Goal: Task Accomplishment & Management: Complete application form

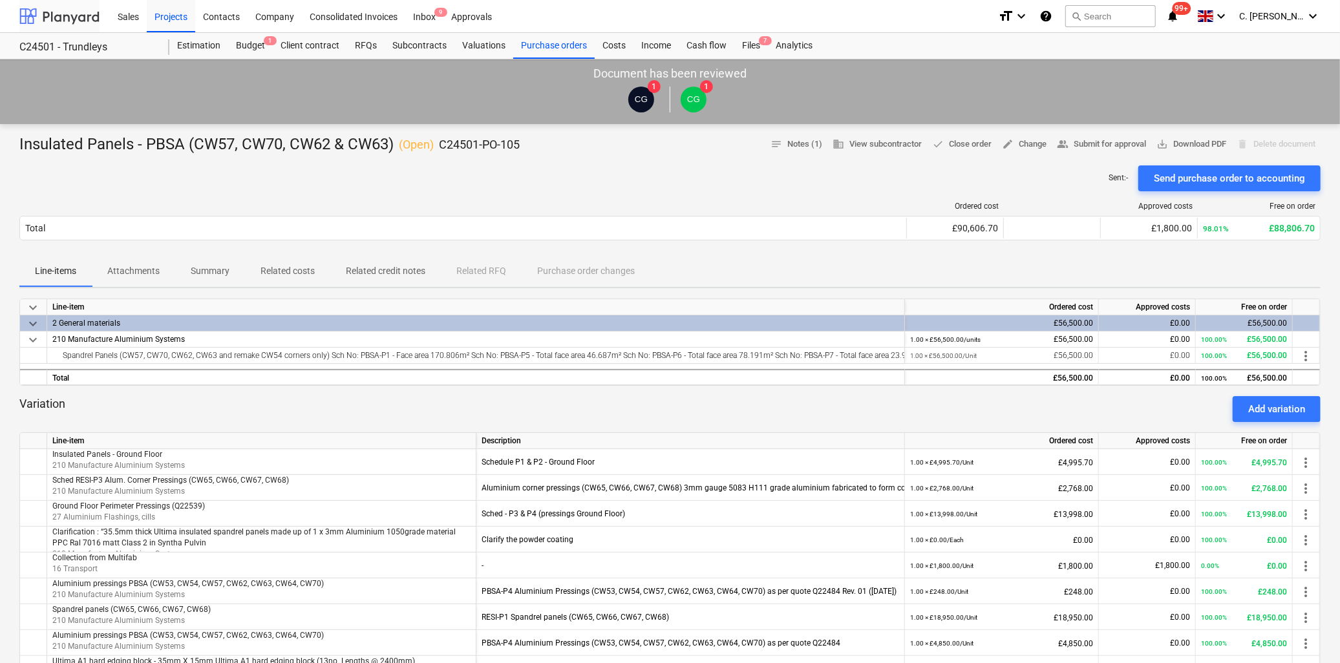
click at [59, 8] on div at bounding box center [59, 16] width 80 height 32
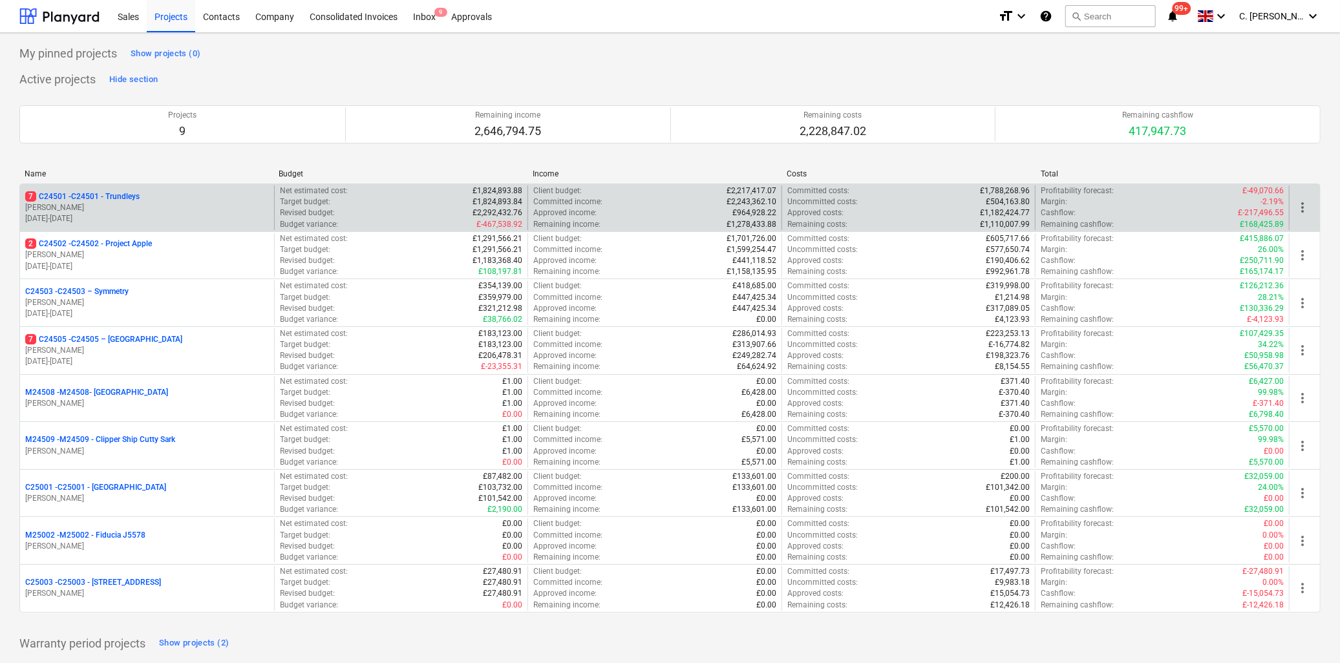
click at [124, 208] on p "[PERSON_NAME]" at bounding box center [147, 207] width 244 height 11
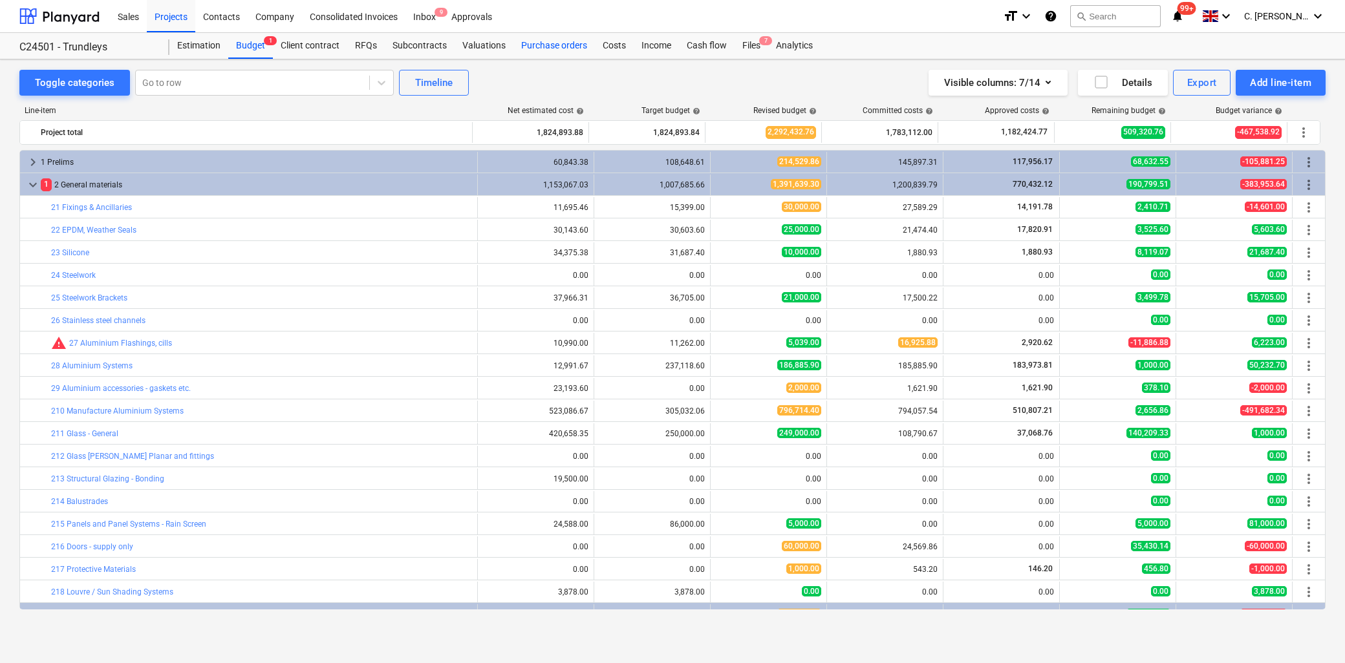
click at [553, 49] on div "Purchase orders" at bounding box center [553, 46] width 81 height 26
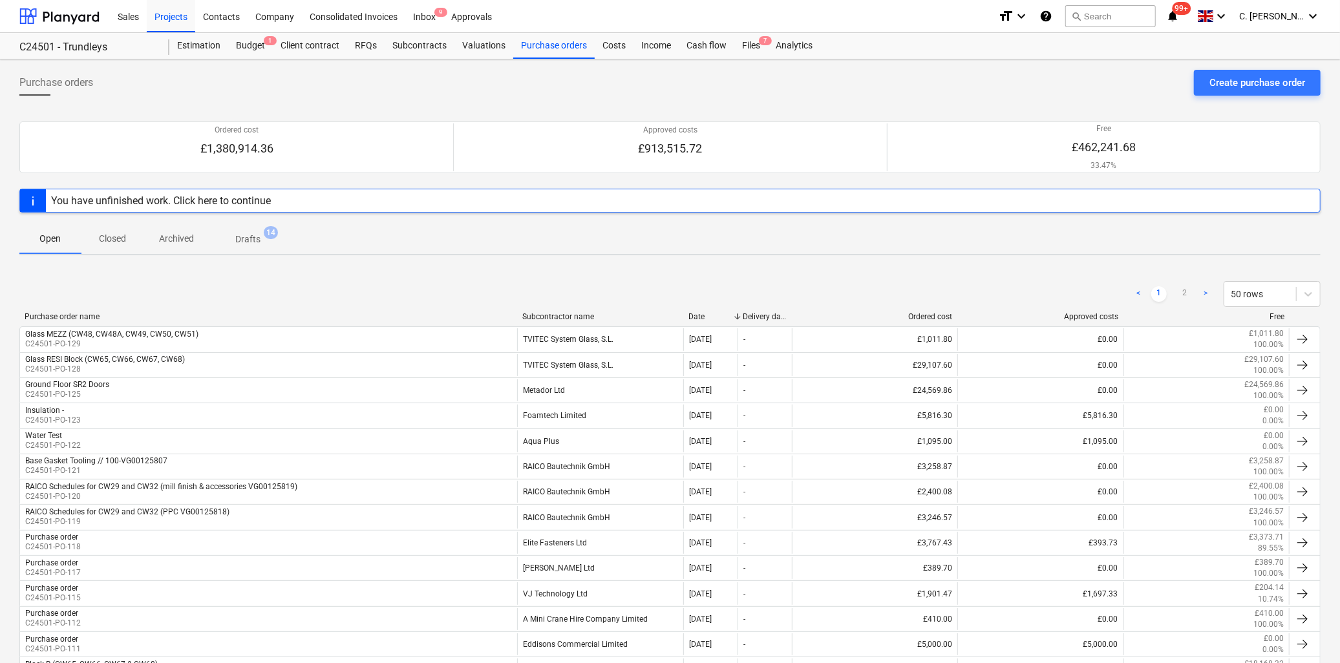
click at [578, 318] on div "Subcontractor name" at bounding box center [600, 316] width 156 height 9
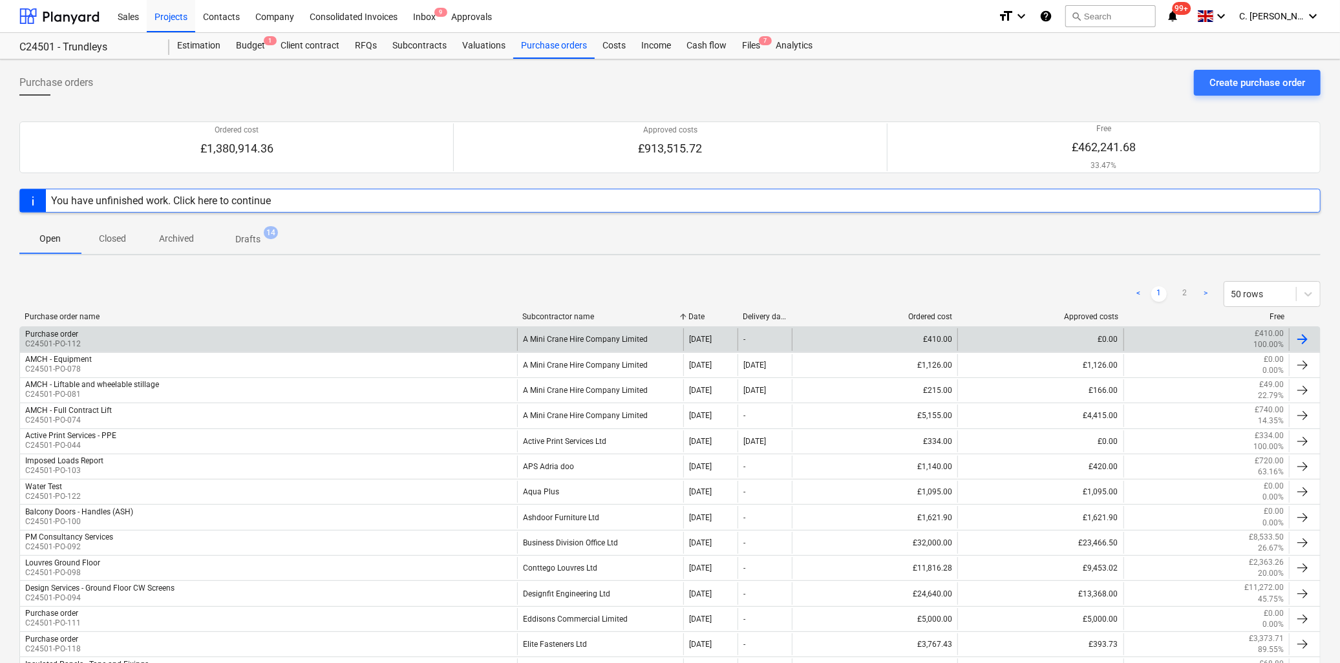
click at [591, 333] on div "A Mini Crane Hire Company Limited" at bounding box center [600, 339] width 166 height 22
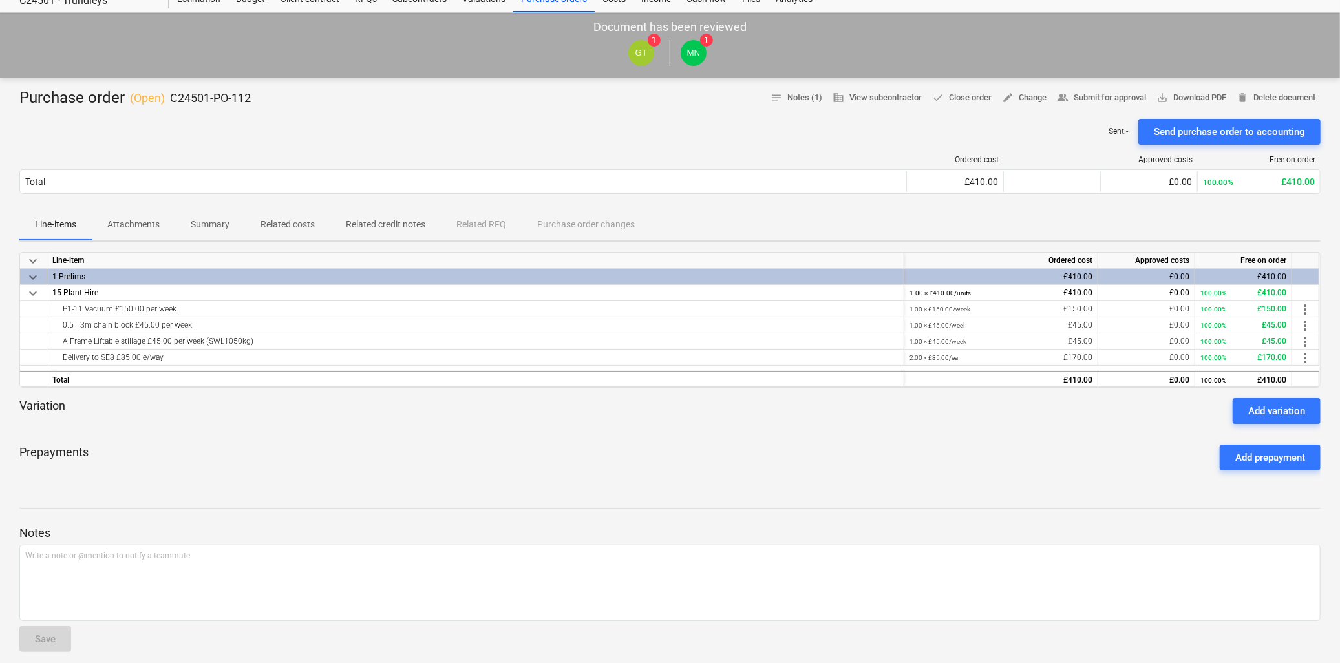
scroll to position [72, 0]
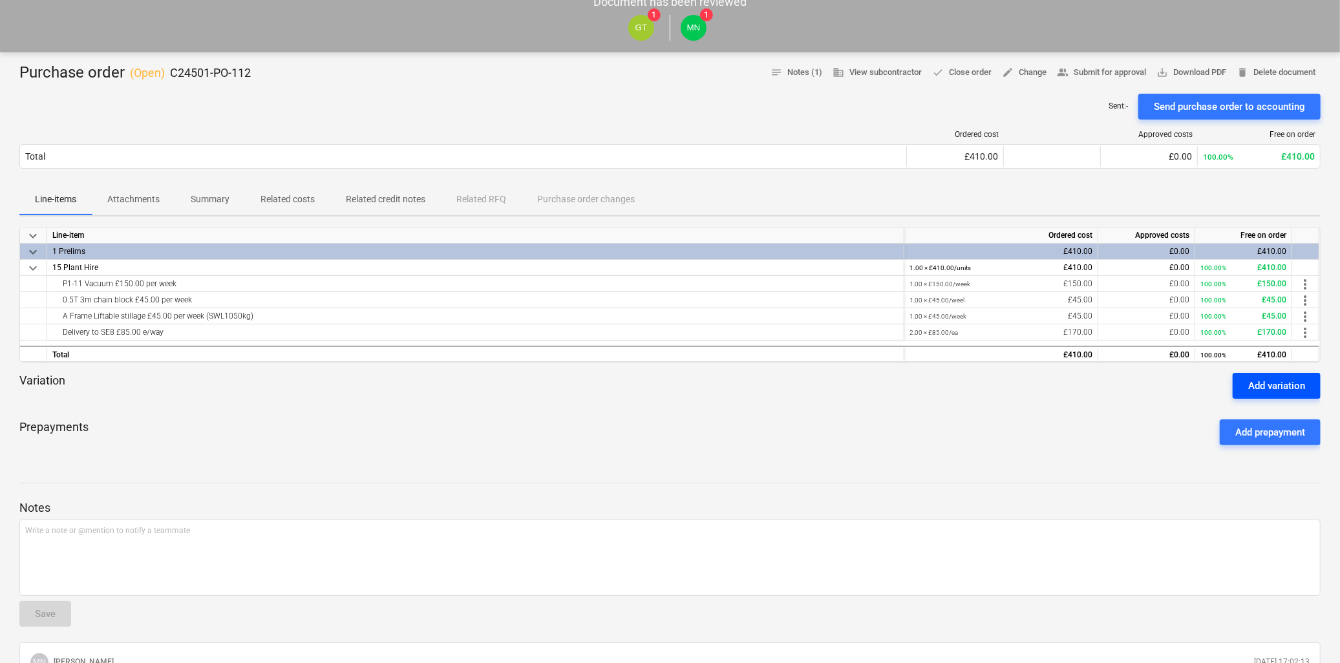
click at [1305, 384] on div "Add variation" at bounding box center [1276, 386] width 57 height 17
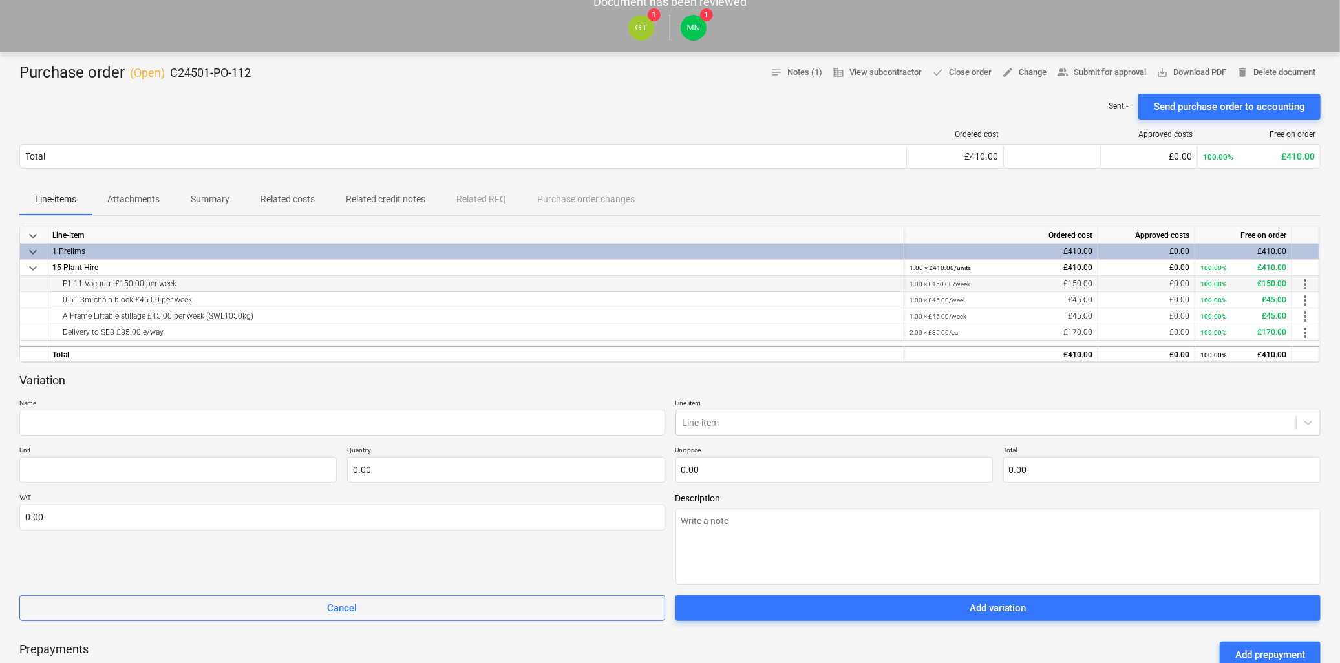
drag, startPoint x: 182, startPoint y: 280, endPoint x: 30, endPoint y: 282, distance: 151.3
click at [0, 0] on div "P1-11 Vacuum £150.00 per week 1.00 × £150.00 / week £150.00 £0.00 100.00% £150.…" at bounding box center [0, 0] width 0 height 0
copy div "P1-11 Vacuum £150.00 per week"
click at [149, 416] on input "text" at bounding box center [342, 423] width 646 height 26
paste input "P1-11 Vacuum £150.00 per week"
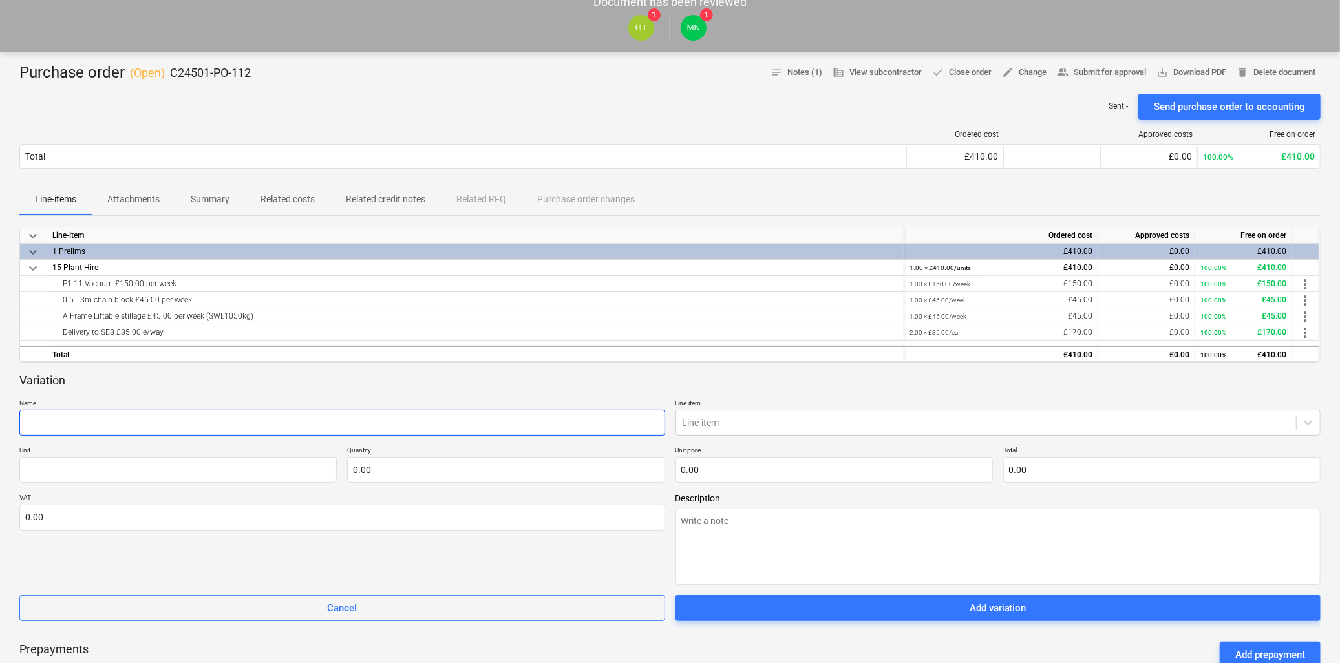
type textarea "x"
type input "P1-11 Vacuum £150.00 per week"
click at [791, 422] on div at bounding box center [987, 422] width 608 height 13
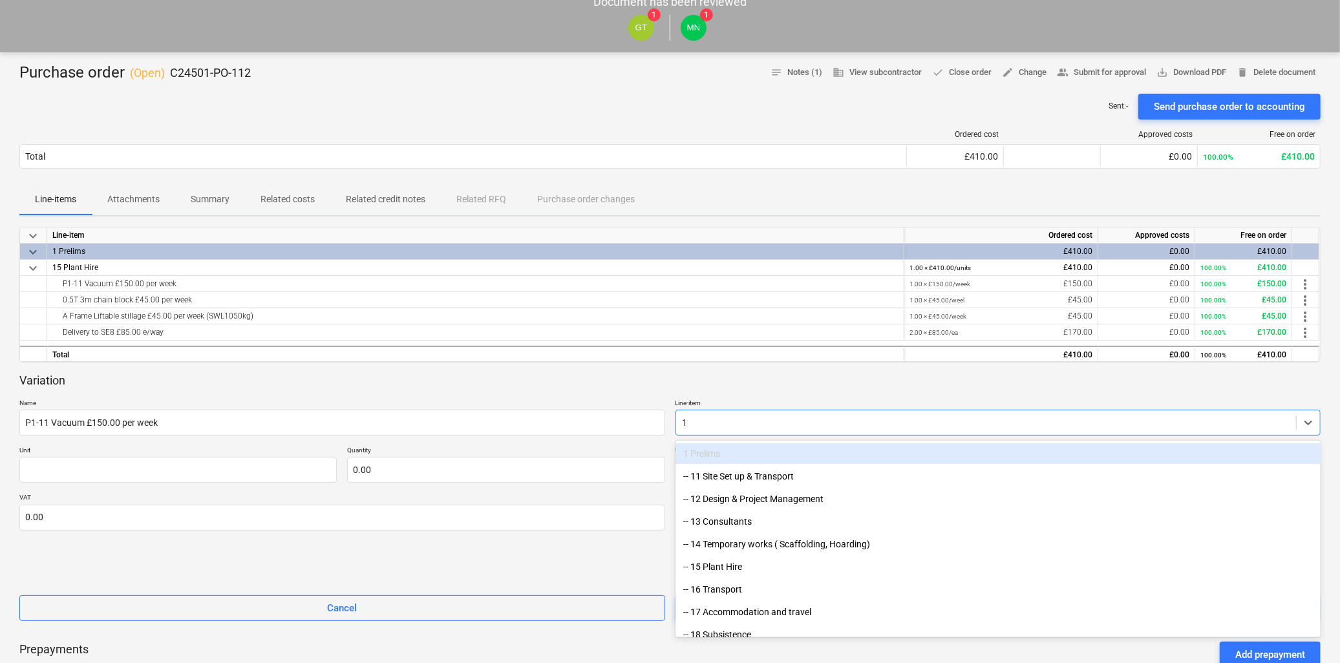
type input "15"
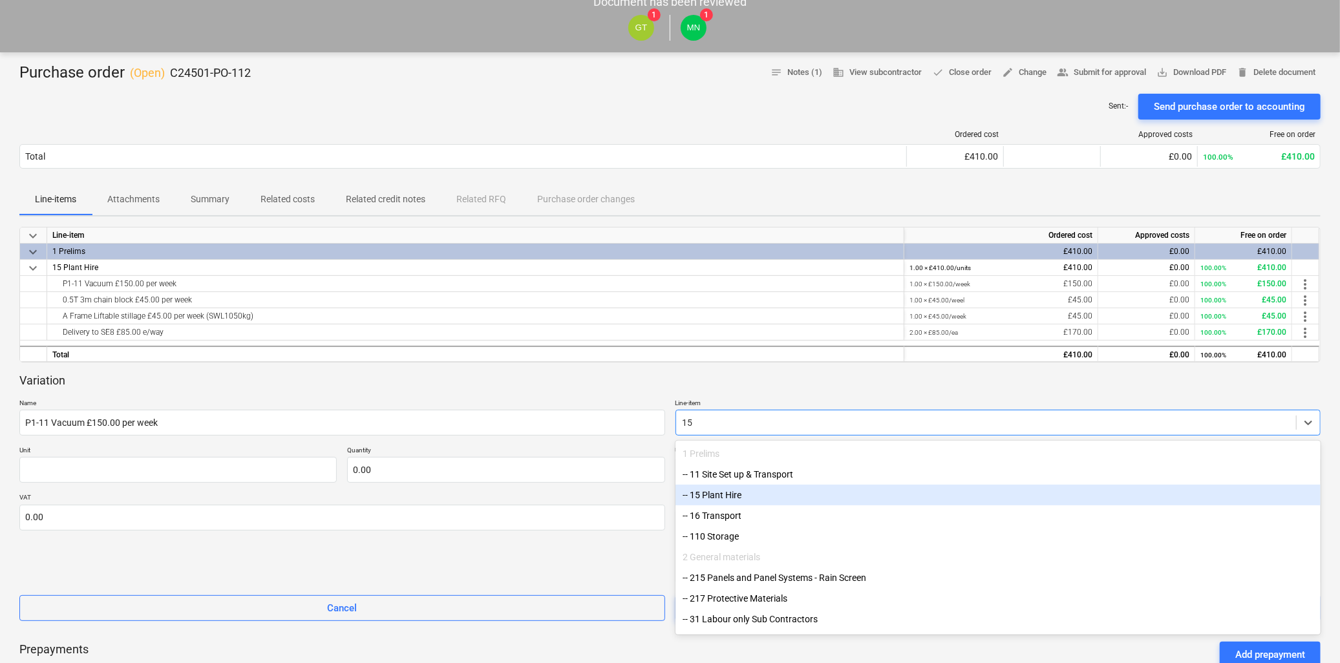
click at [737, 489] on div "-- 15 Plant Hire" at bounding box center [999, 495] width 646 height 21
type textarea "x"
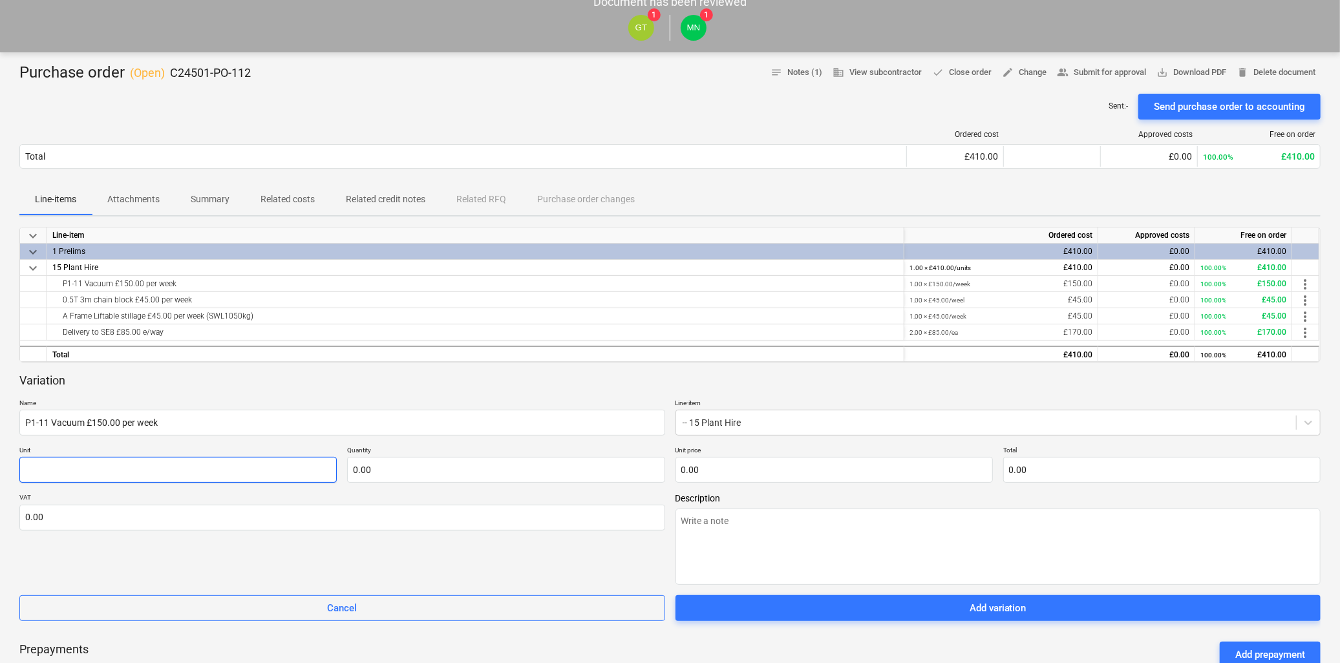
click at [138, 469] on input "text" at bounding box center [177, 470] width 317 height 26
type textarea "x"
type input "U"
type textarea "x"
type input "Un"
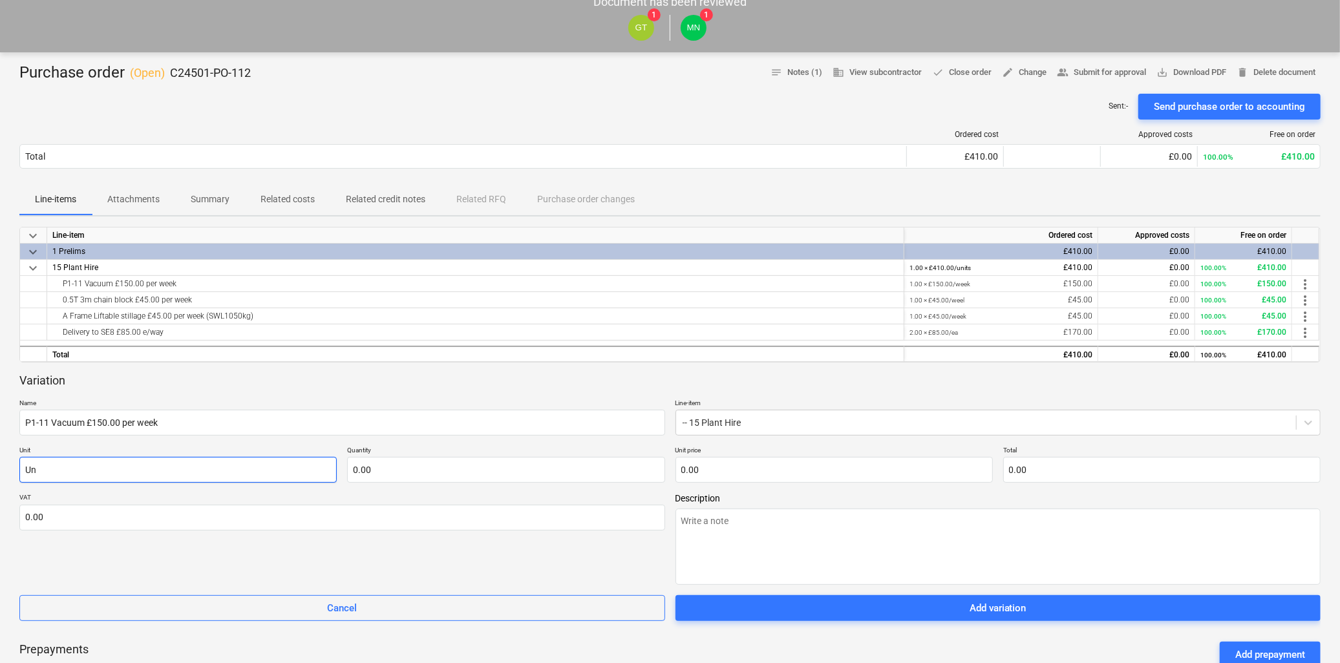
type textarea "x"
type input "Uni"
type textarea "x"
type input "Unit"
click at [433, 472] on input "text" at bounding box center [505, 470] width 317 height 26
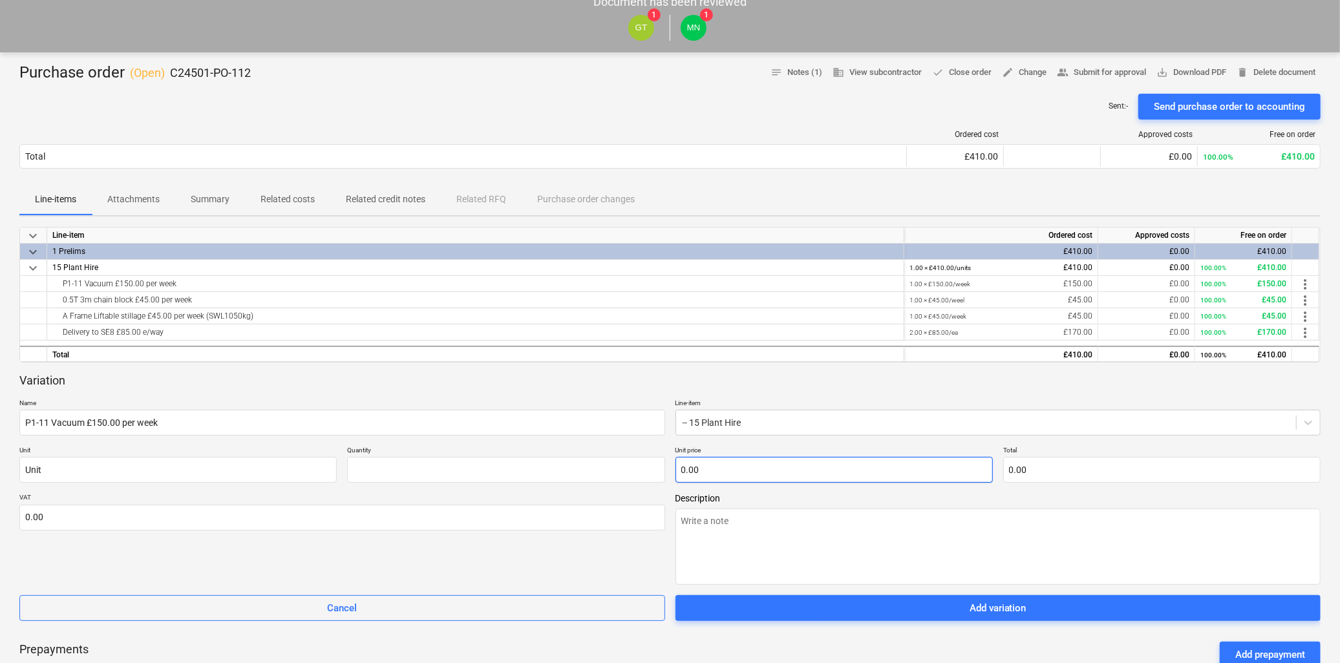
type input "0.00"
click at [724, 476] on input "text" at bounding box center [834, 470] width 317 height 26
type textarea "x"
type input "1"
type textarea "x"
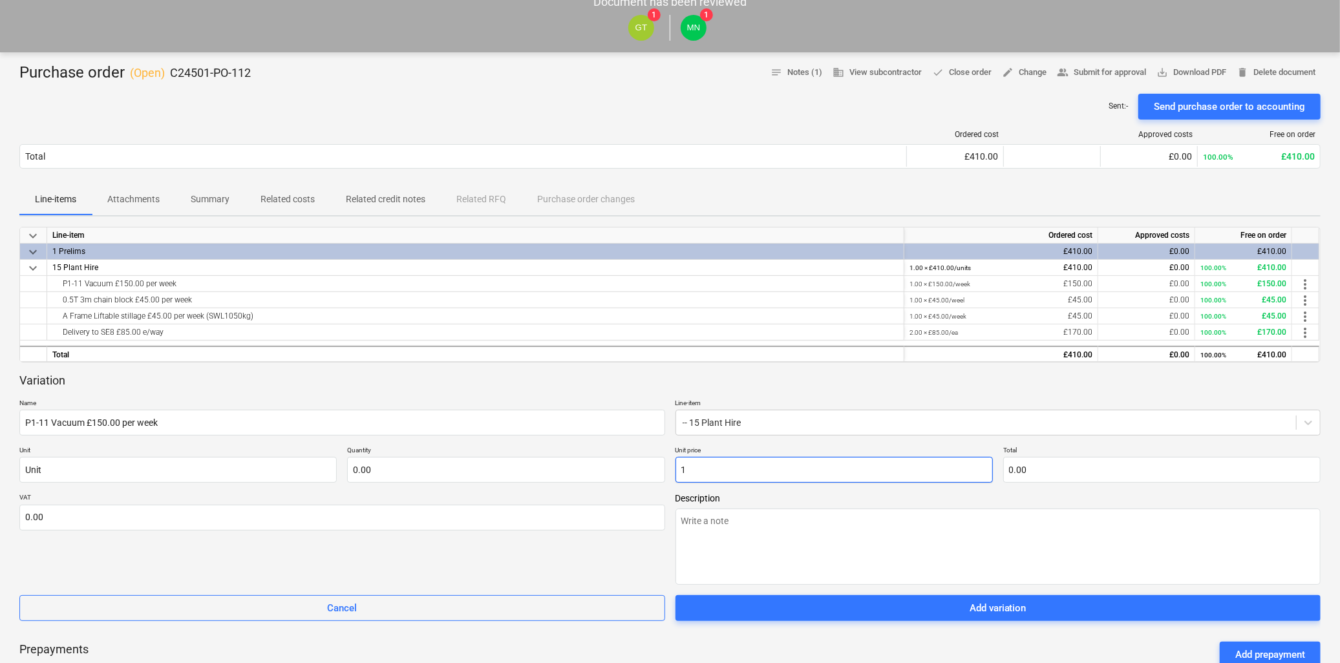
type input "15"
type textarea "x"
type input "150.00"
click at [734, 528] on textarea at bounding box center [999, 547] width 646 height 76
type textarea "x"
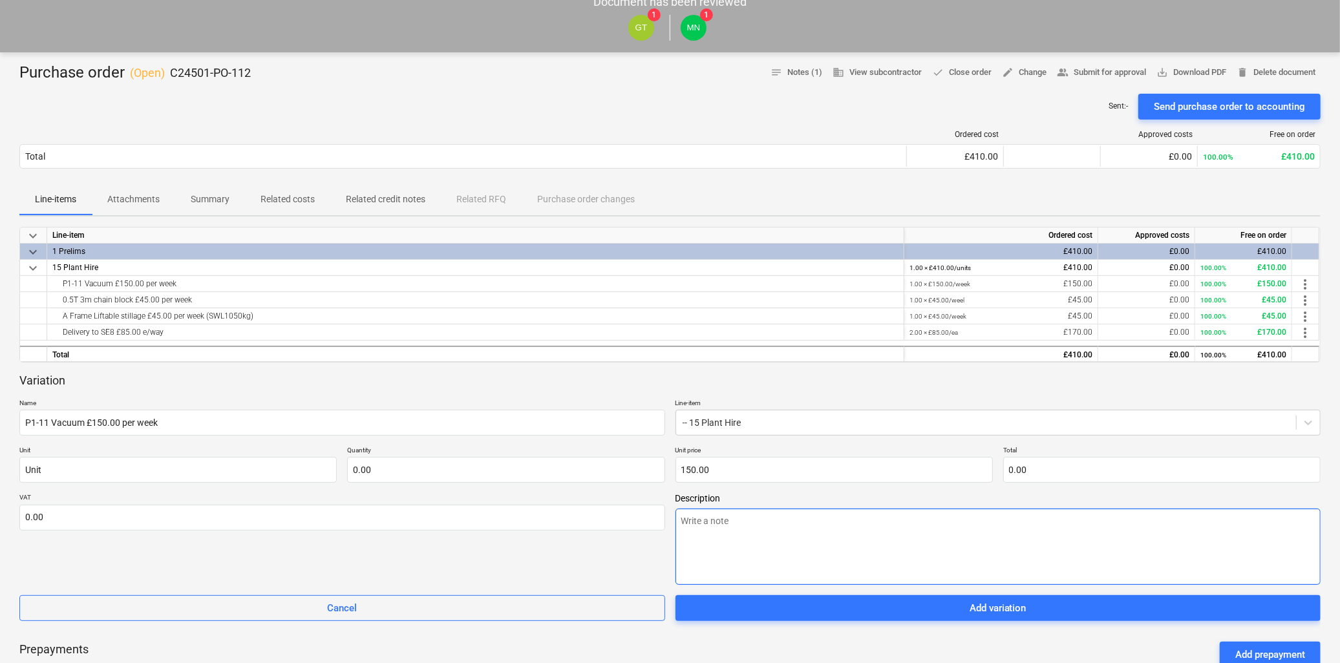
type textarea "G"
type textarea "x"
type textarea "Gla"
type textarea "x"
type textarea "Glaz"
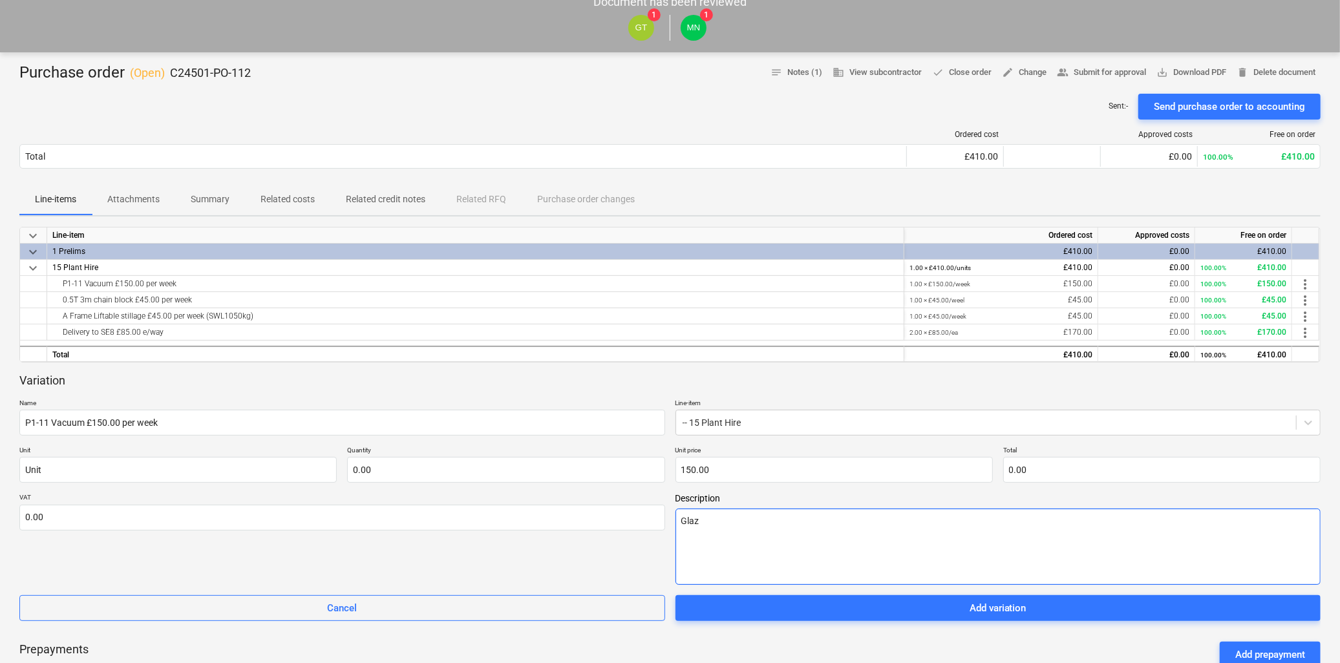
type textarea "x"
type textarea "Glazi"
type textarea "x"
type textarea "Glazin"
type textarea "x"
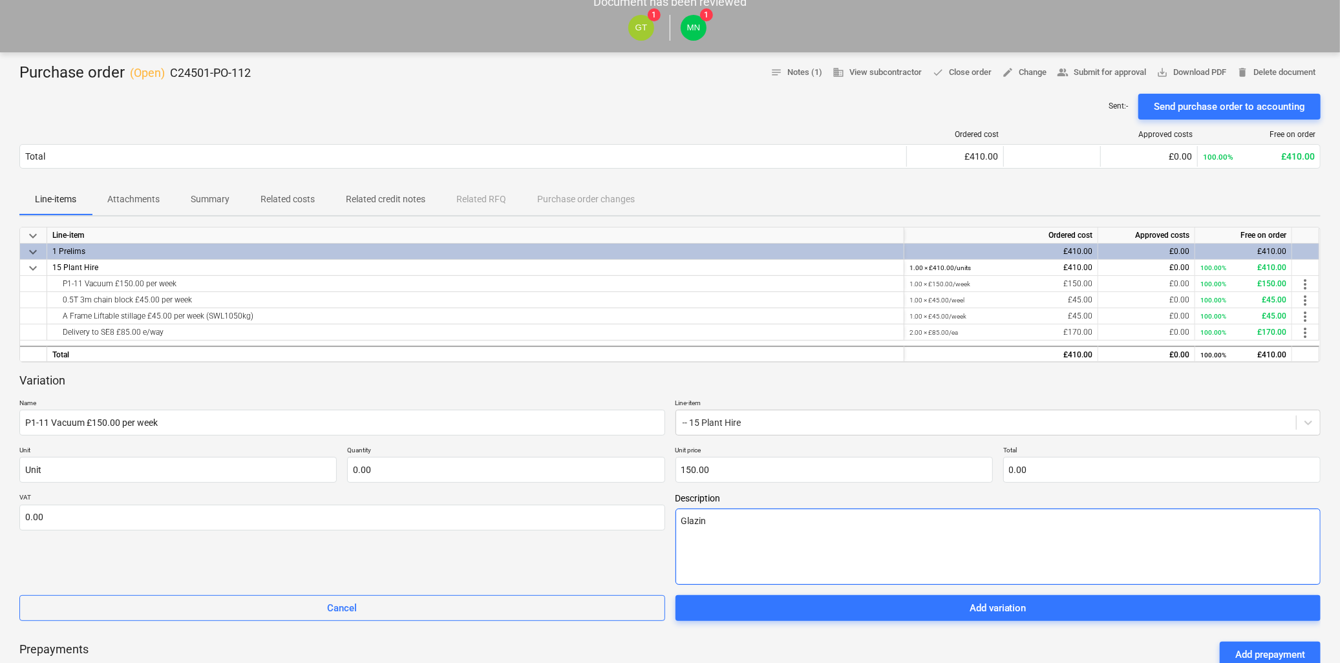
type textarea "Glazing"
type textarea "x"
type textarea "Glazing"
type textarea "x"
type textarea "Glazing"
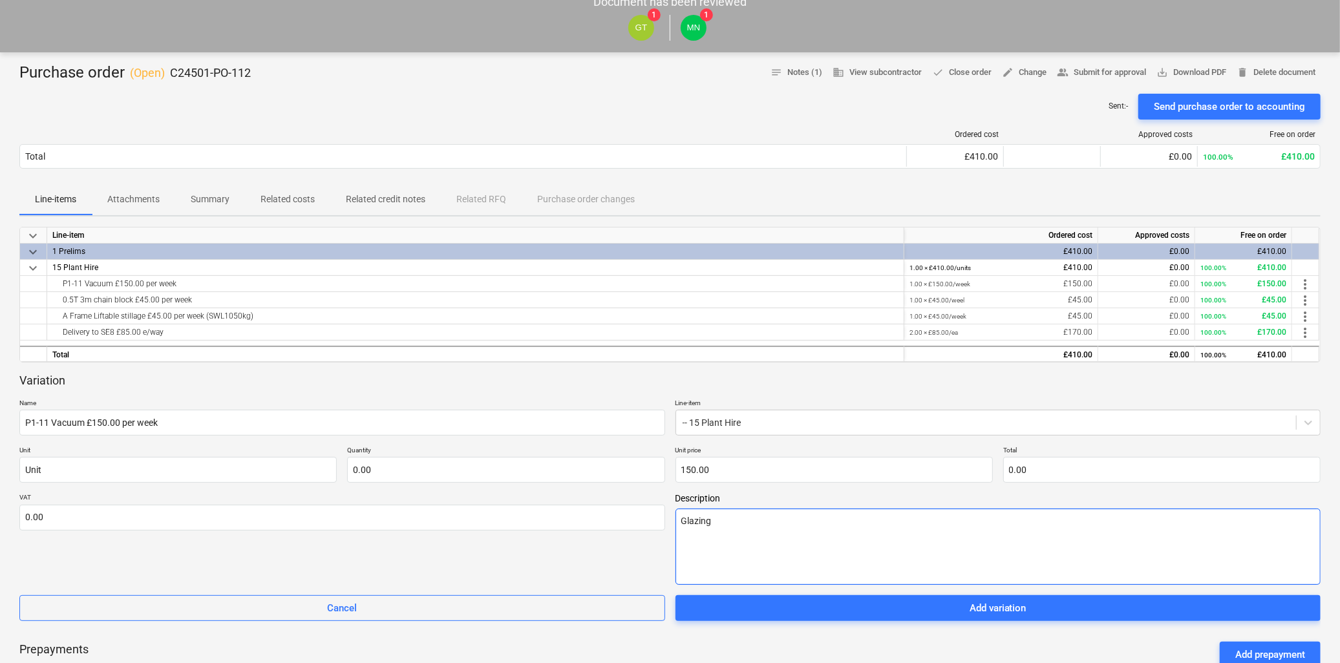
type textarea "x"
type textarea "Glazin"
type textarea "x"
type textarea "Glazi"
type textarea "x"
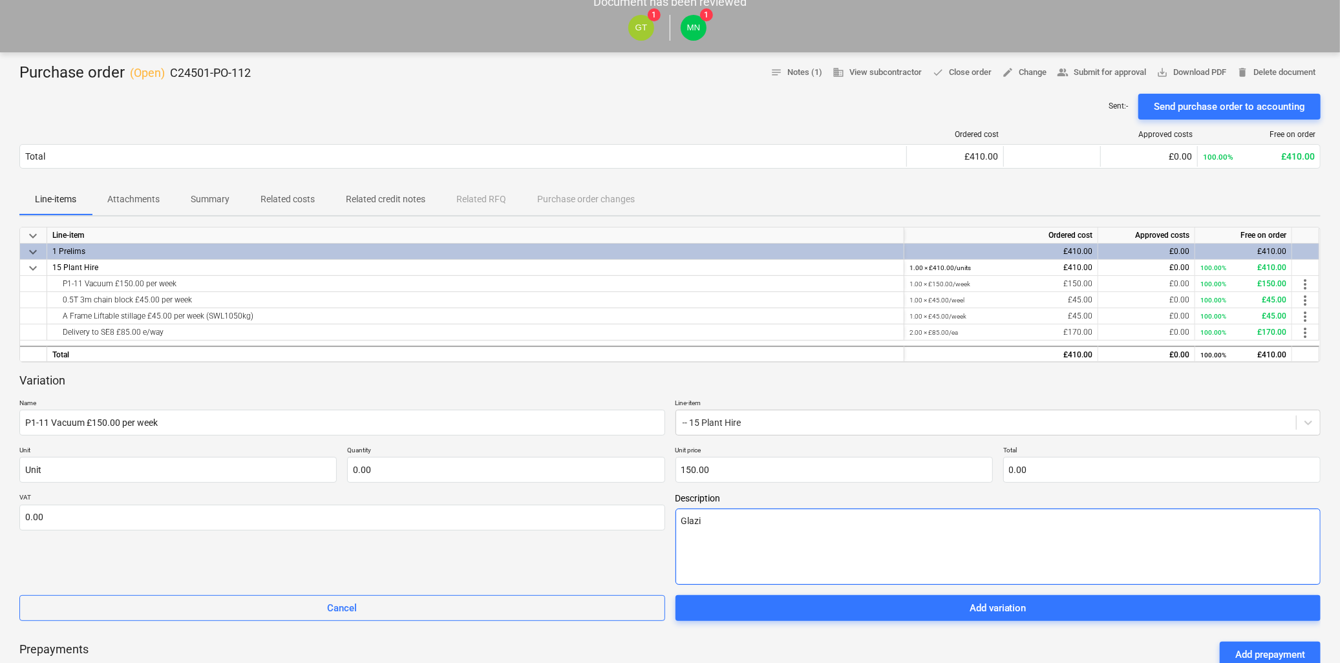
type textarea "Glaz"
type textarea "x"
type textarea "Gla"
type textarea "x"
type textarea "Gl"
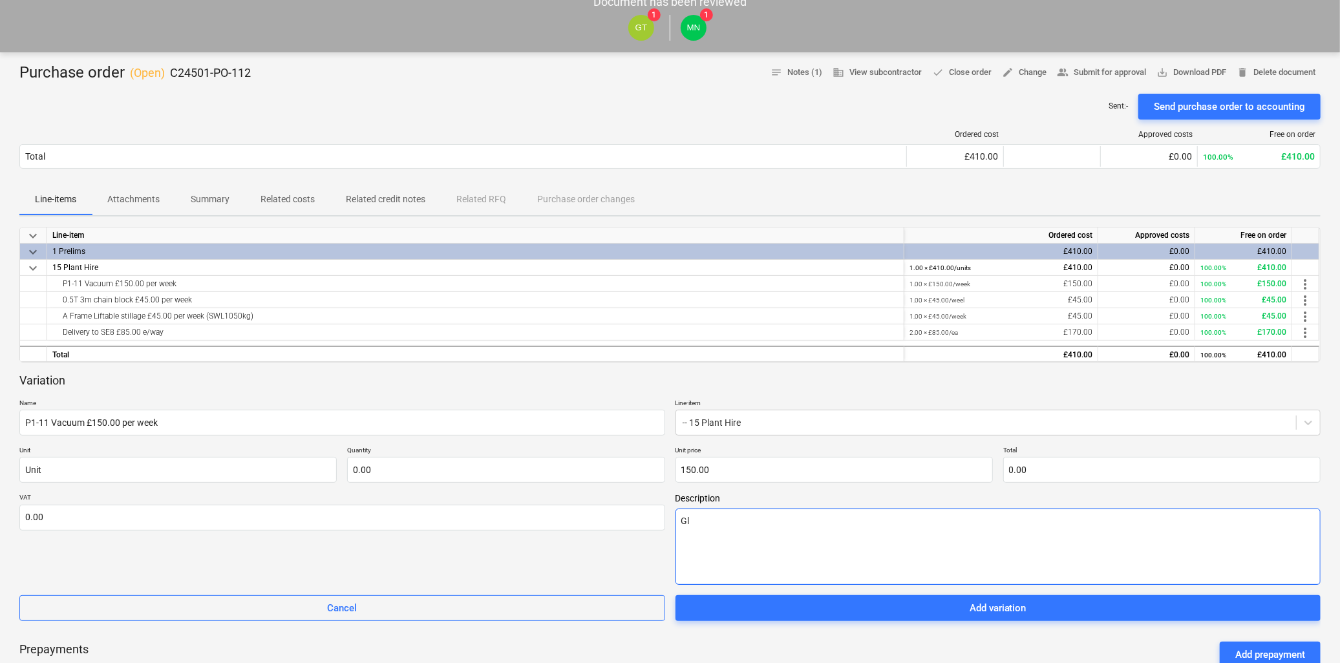
type textarea "x"
type textarea "G"
type textarea "x"
type textarea "V"
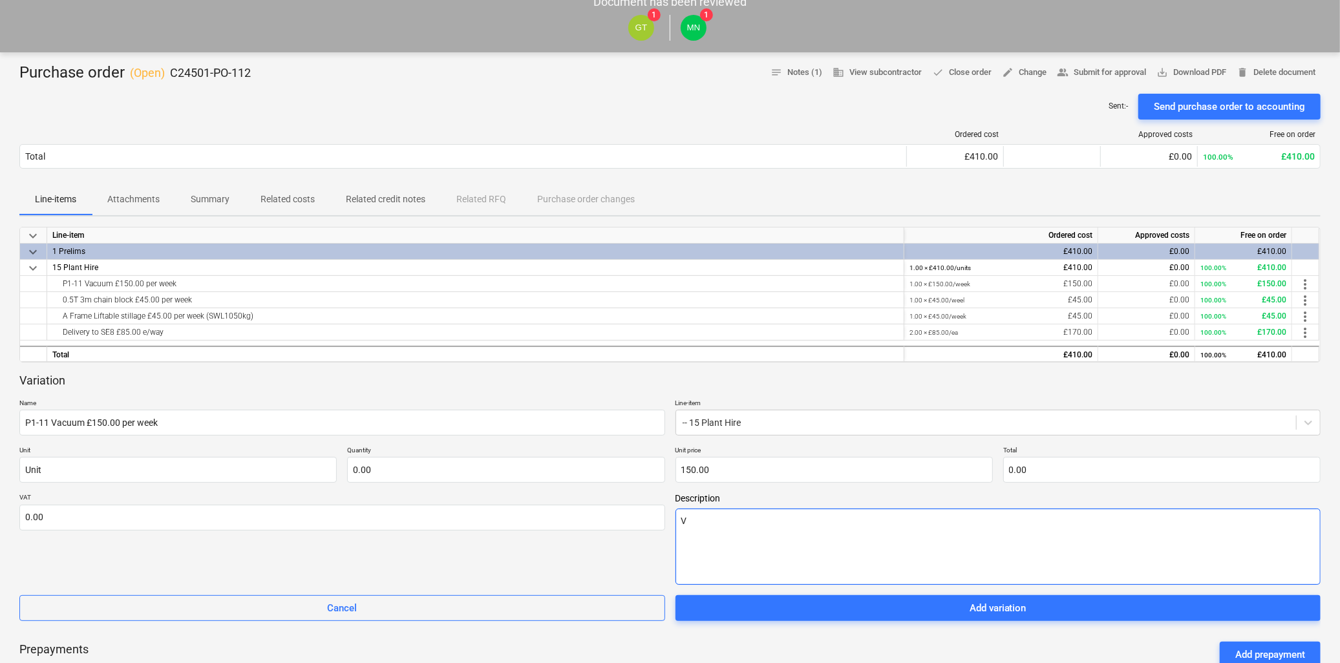
type textarea "x"
type textarea "Va"
type textarea "x"
type textarea "Vac"
type textarea "x"
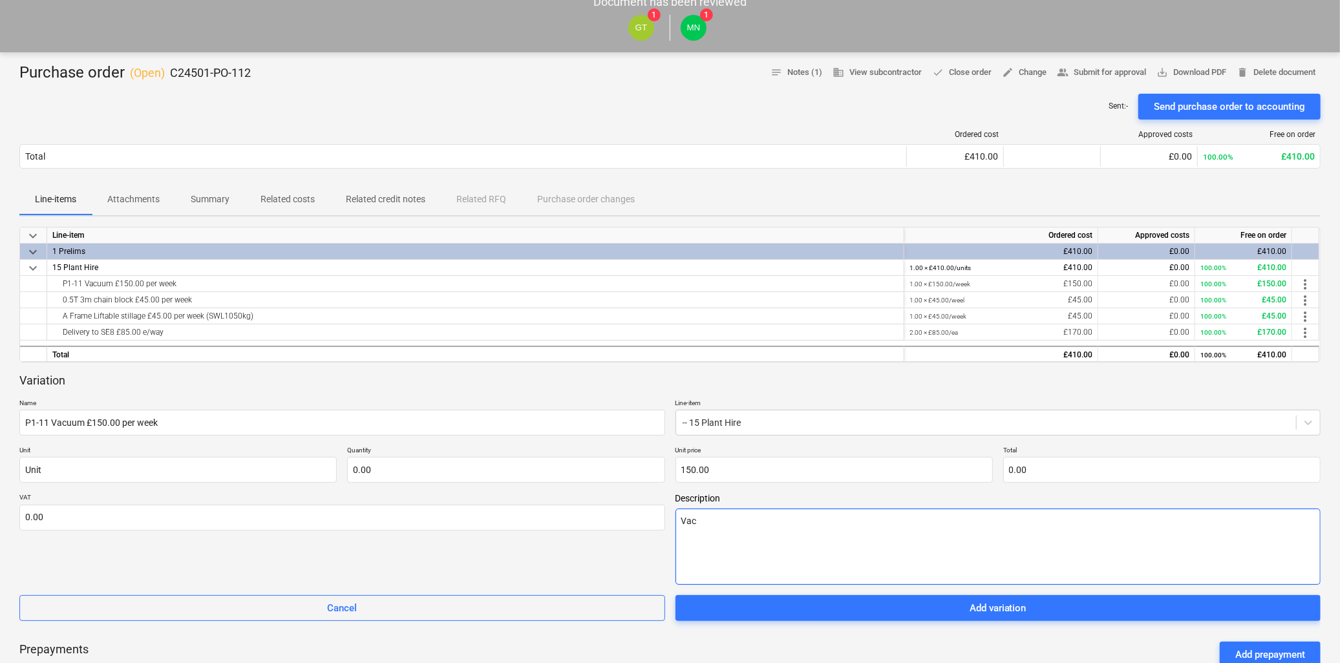
type textarea "Vacu"
type textarea "x"
type textarea "Vacum"
type textarea "x"
type textarea "Vacum"
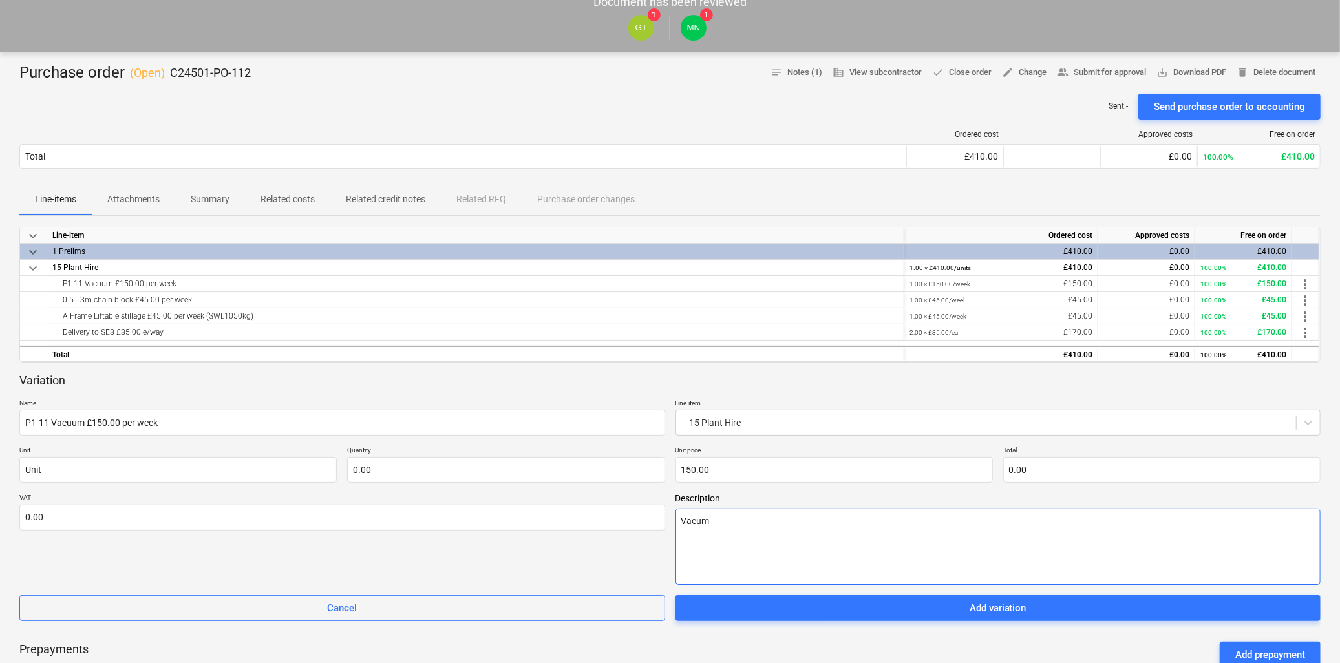
type textarea "x"
type textarea "Vacuum"
type textarea "x"
type textarea "Vacuum"
type textarea "x"
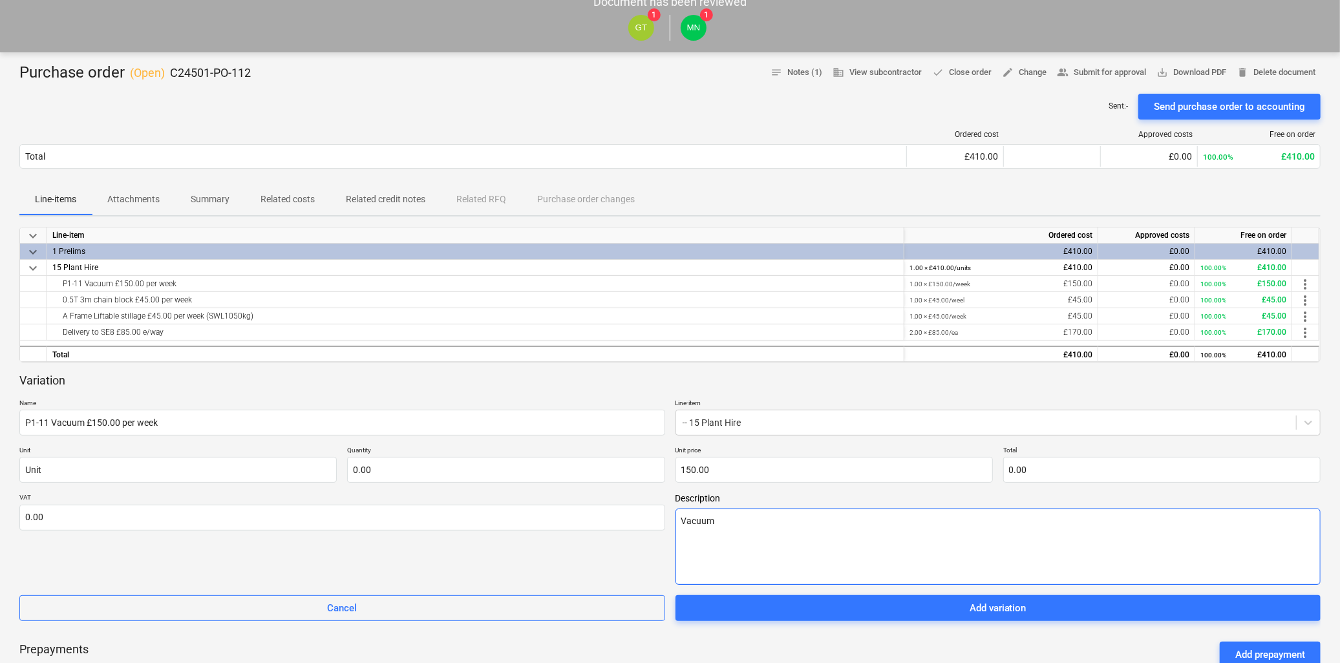
type textarea "Vacuum g"
type textarea "x"
type textarea "Vacuum gl"
type textarea "x"
type textarea "Vacuum gla"
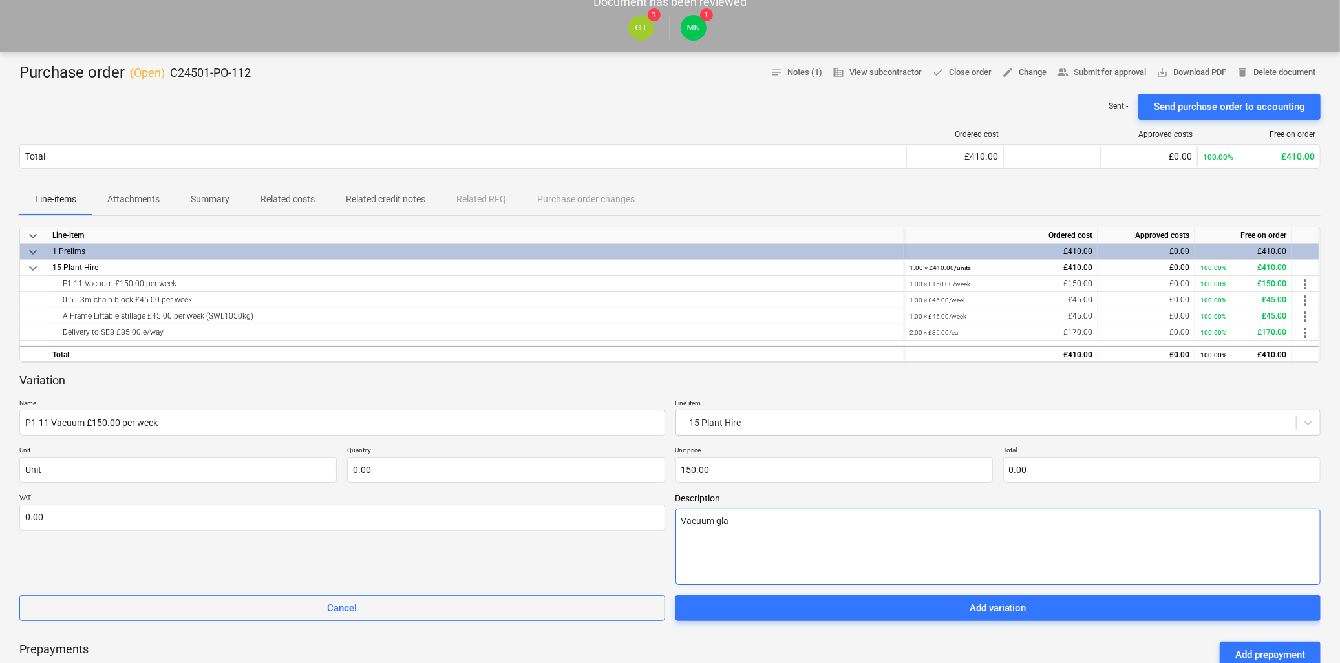
type textarea "x"
type textarea "Vacuum glas"
type textarea "x"
type textarea "Vacuum glass"
type textarea "x"
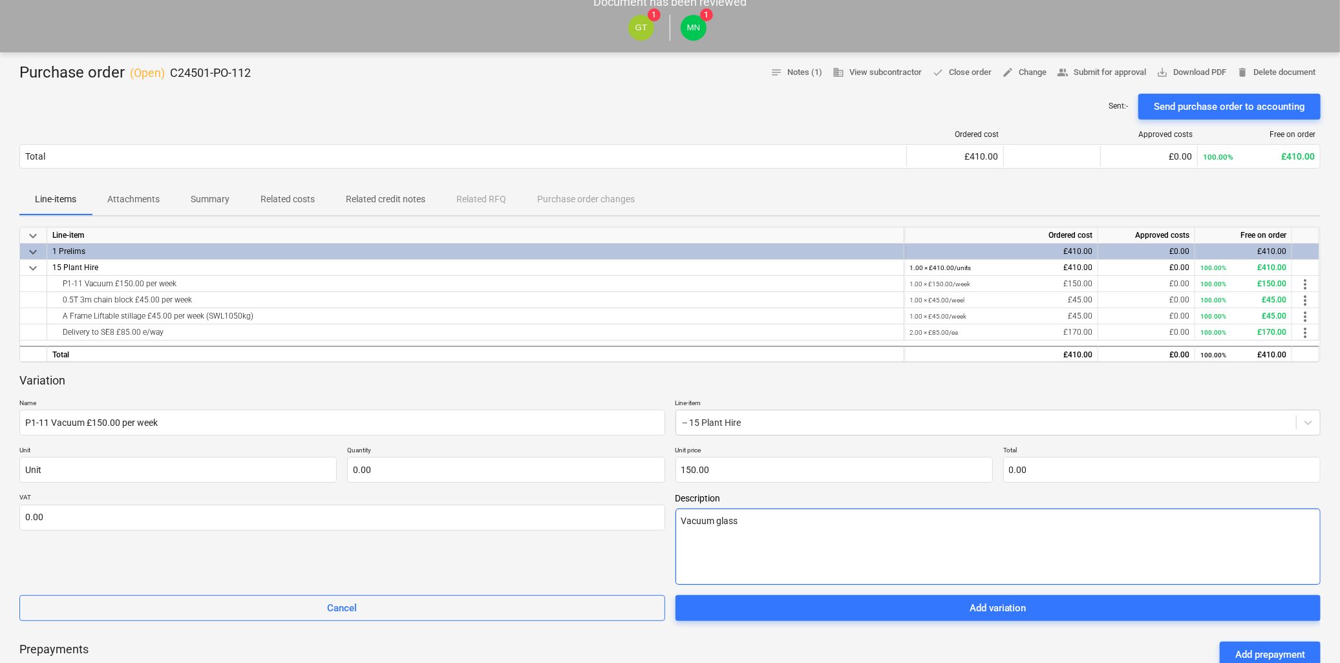
type textarea "Vacuum glass"
type textarea "x"
type textarea "Vacuum glass l"
type textarea "x"
type textarea "Vacuum glass li"
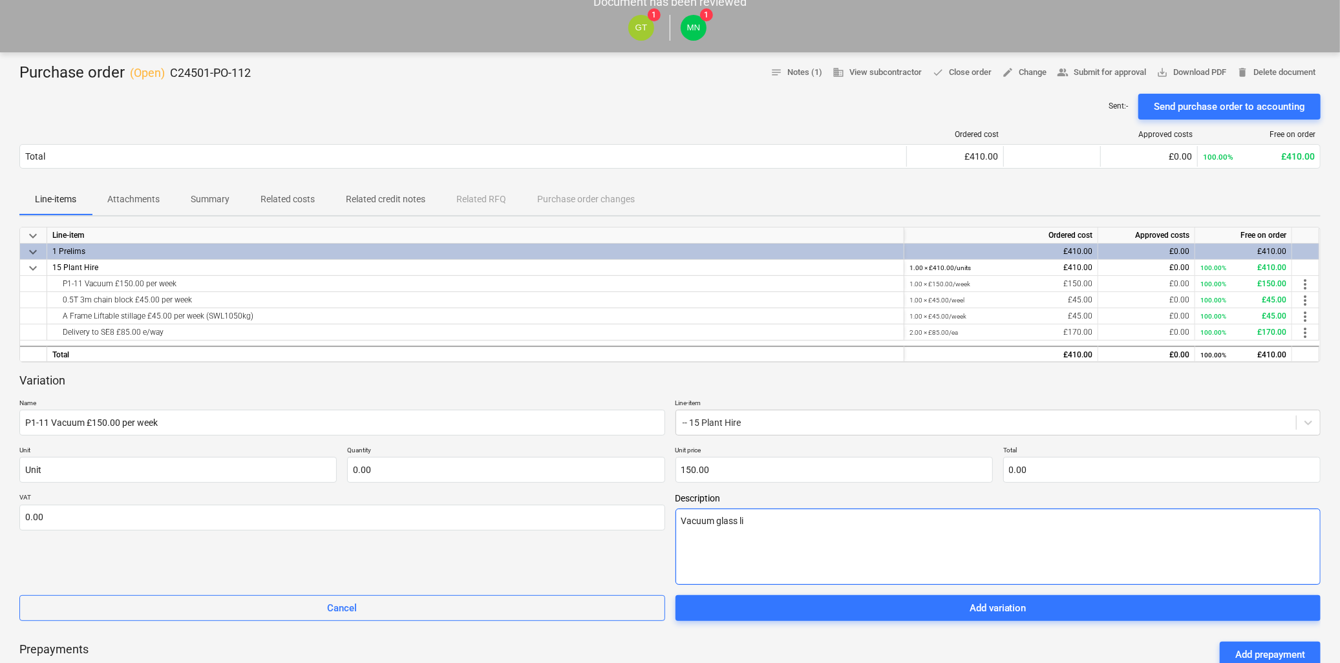
type textarea "x"
type textarea "Vacuum glass lif"
type textarea "x"
type textarea "Vacuum glass lift"
type textarea "x"
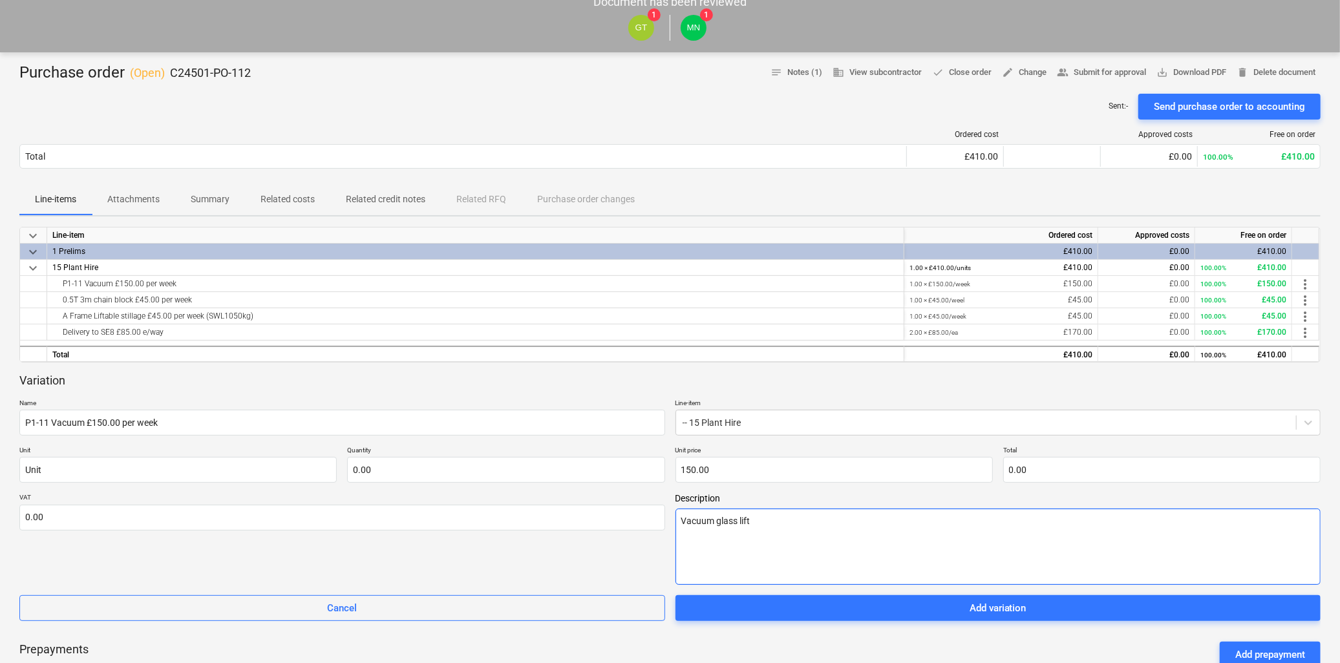
type textarea "Vacuum glass lifte"
type textarea "x"
type textarea "Vacuum glass lifter"
type textarea "x"
type textarea "Vacuum glass lifter ("
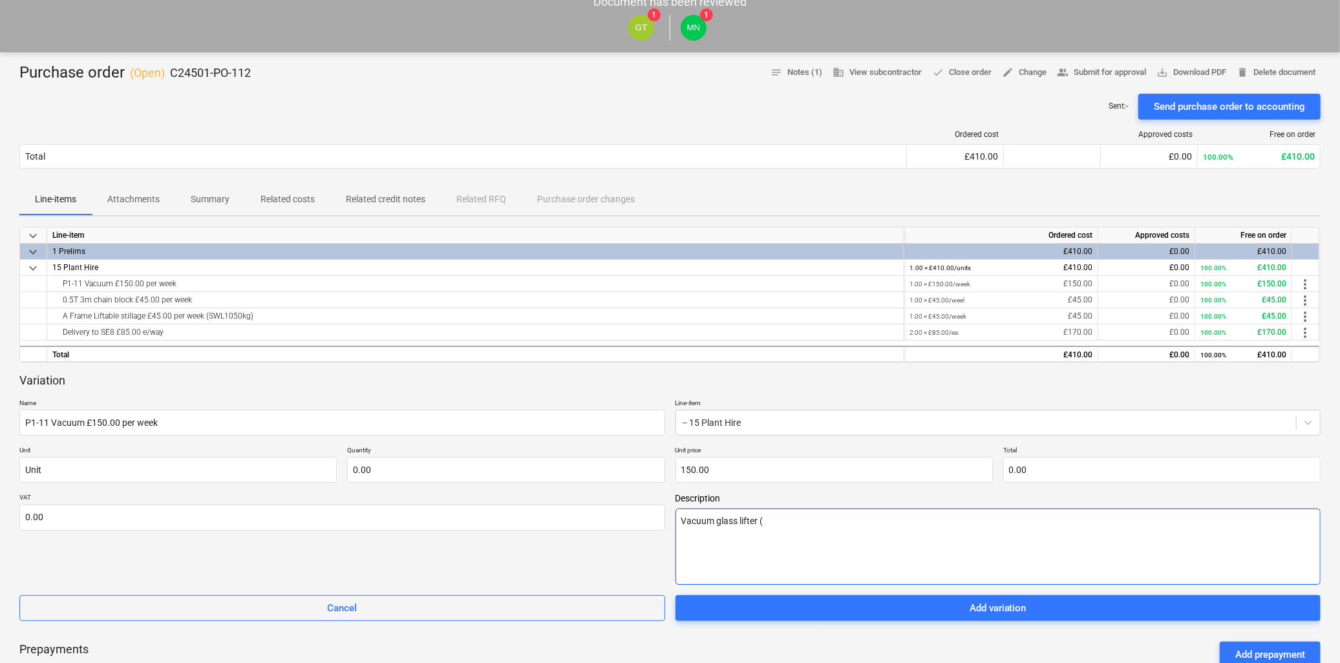
type textarea "x"
type textarea "Vacuum glass lifter (C"
type textarea "x"
type textarea "Vacuum glass lifter (CW"
type textarea "x"
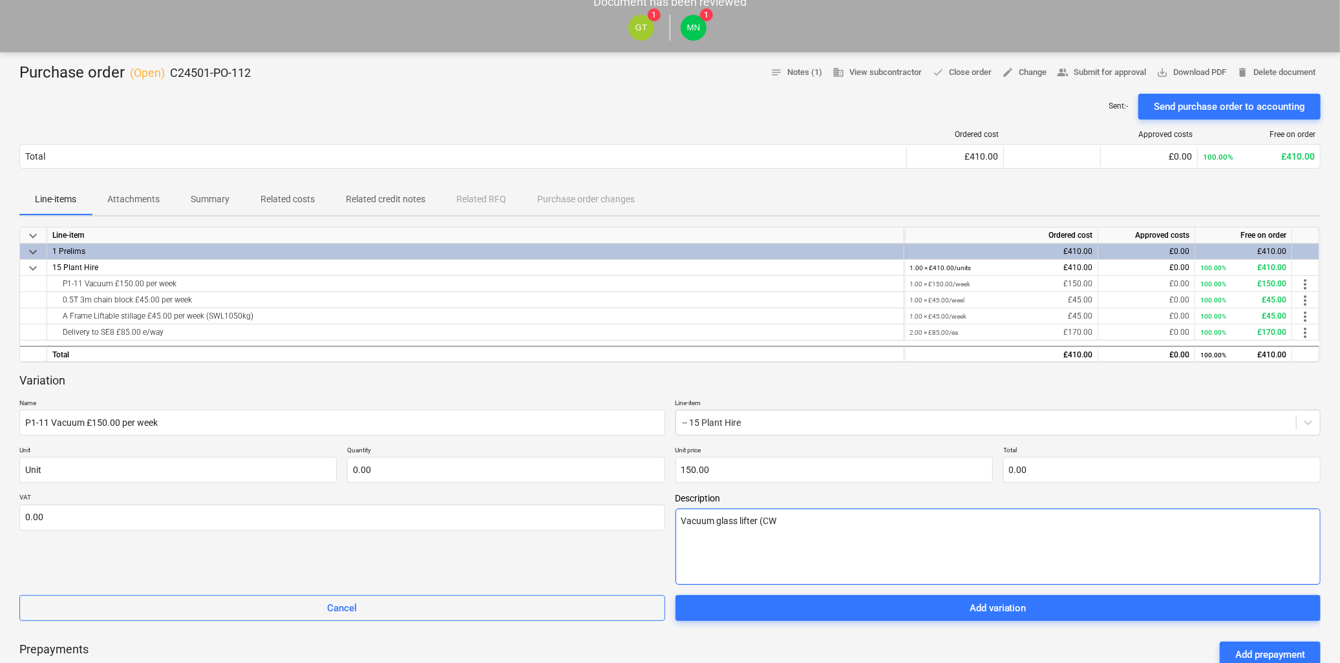
type textarea "Vacuum glass lifter (CW6"
type textarea "x"
type textarea "Vacuum glass lifter (CW62"
type textarea "x"
type textarea "Vacuum glass lifter (CW62"
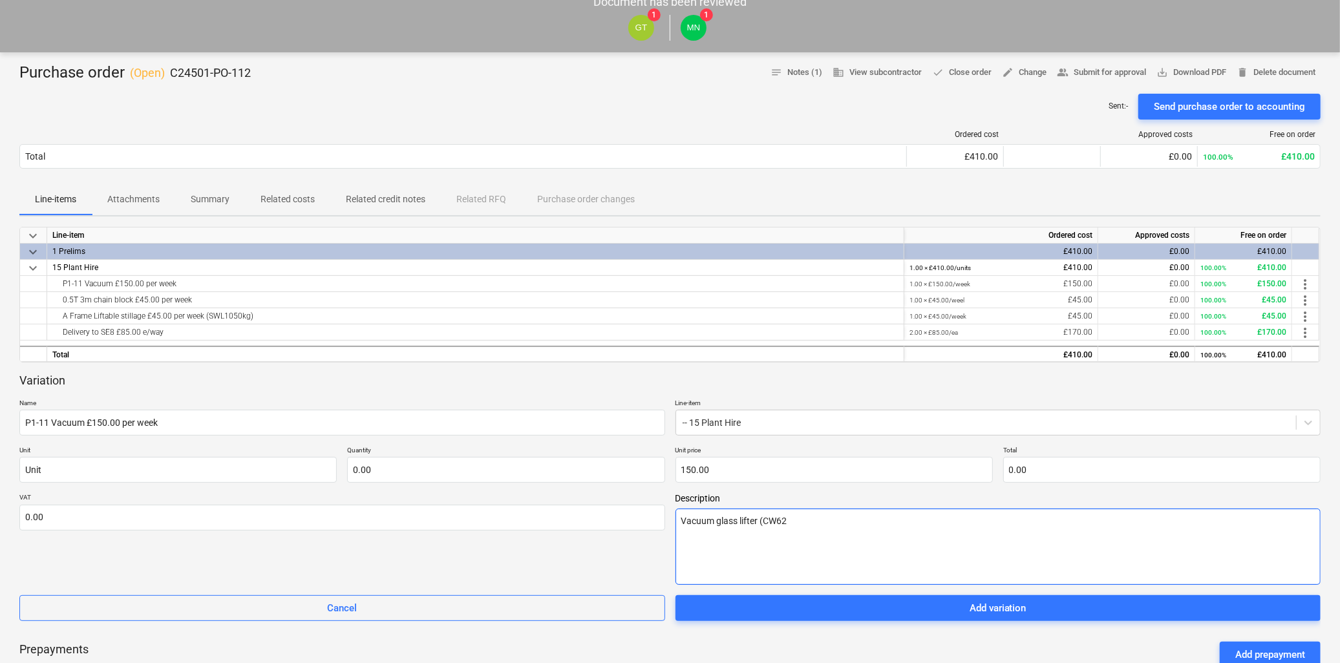
type textarea "x"
type textarea "Vacuum glass lifter (CW62 a"
type textarea "x"
type textarea "Vacuum glass lifter (CW62 an"
type textarea "x"
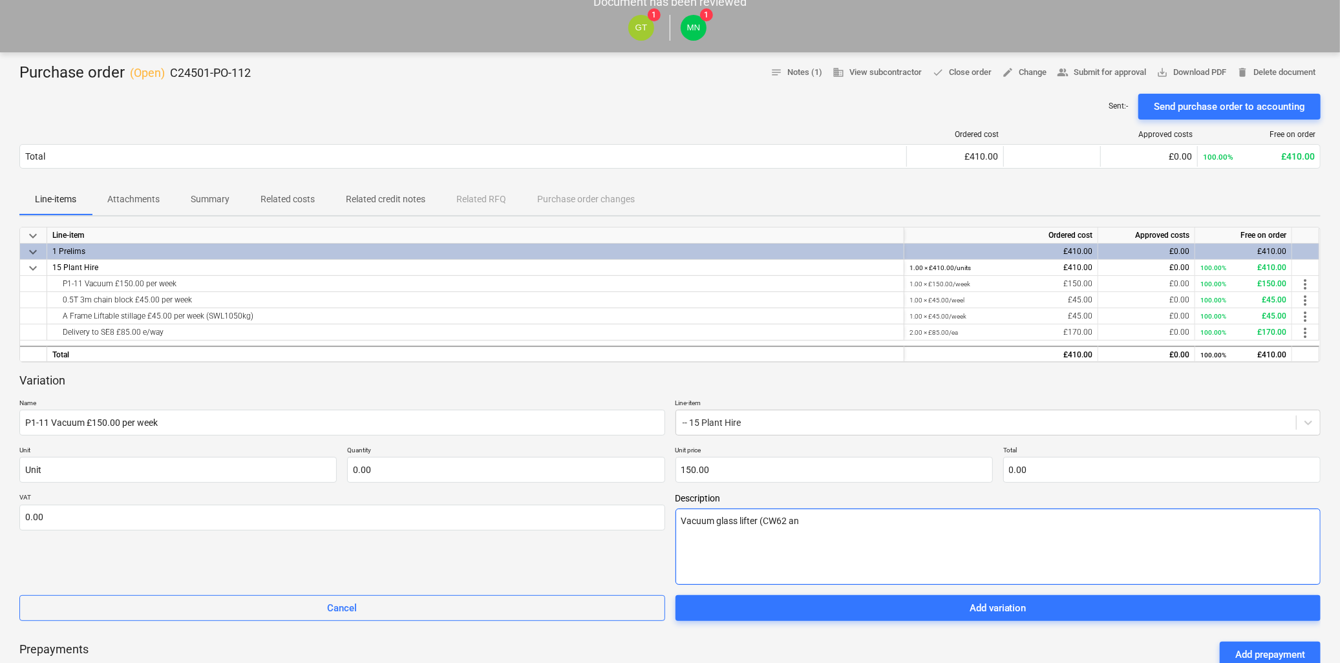
type textarea "Vacuum glass lifter (CW62 and"
type textarea "x"
type textarea "Vacuum glass lifter (CW62 and"
type textarea "x"
type textarea "Vacuum glass lifter (CW62 and C"
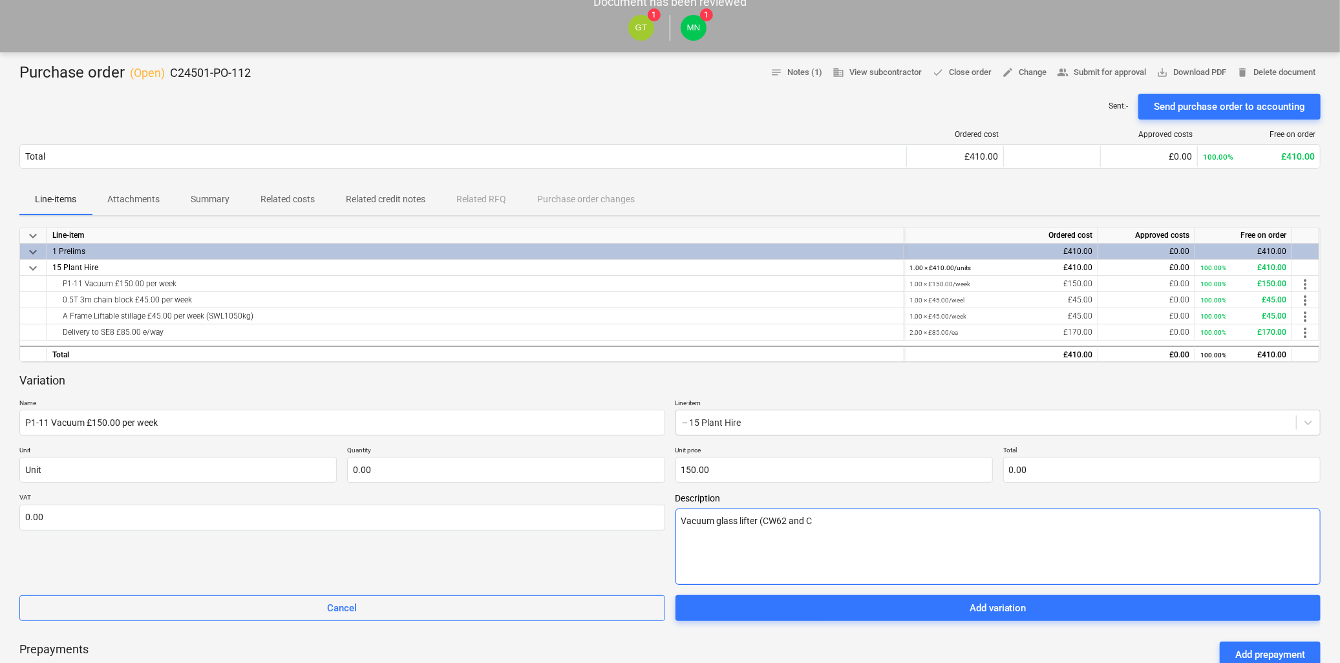
type textarea "x"
type textarea "Vacuum glass lifter (CW62 and CW"
type textarea "x"
type textarea "Vacuum glass lifter (CW62 and CW6"
type textarea "x"
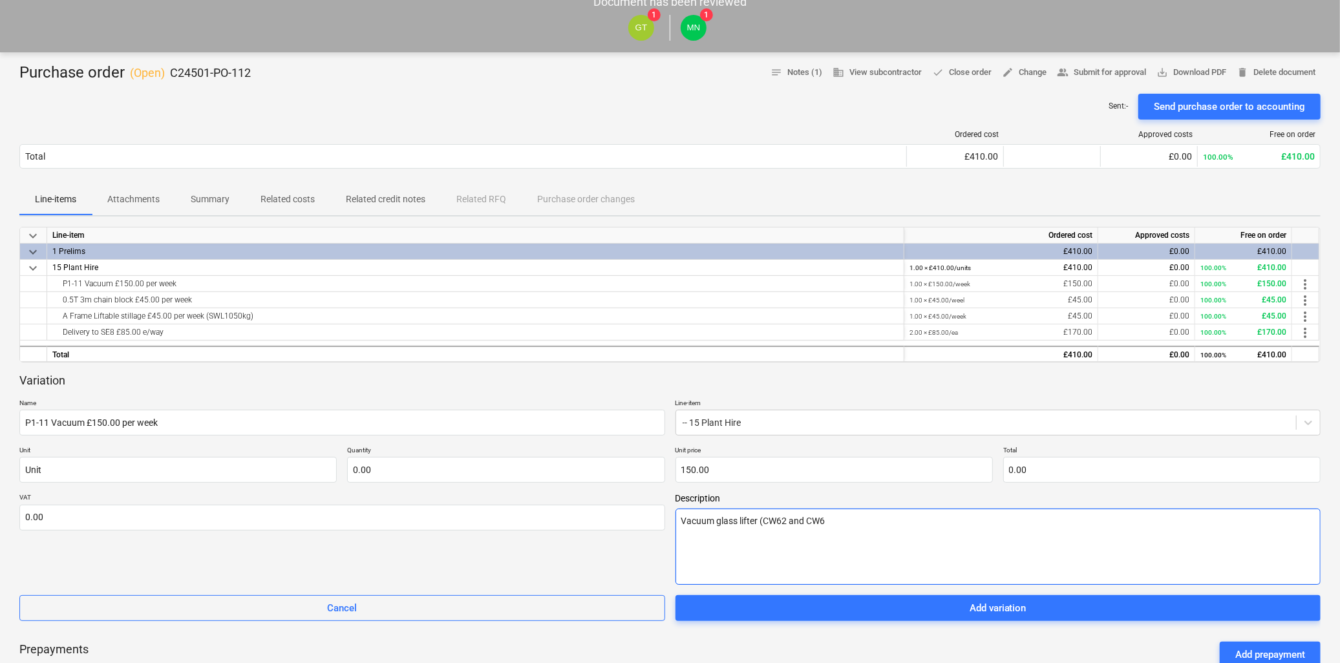
type textarea "Vacuum glass lifter (CW62 and CW63"
type textarea "x"
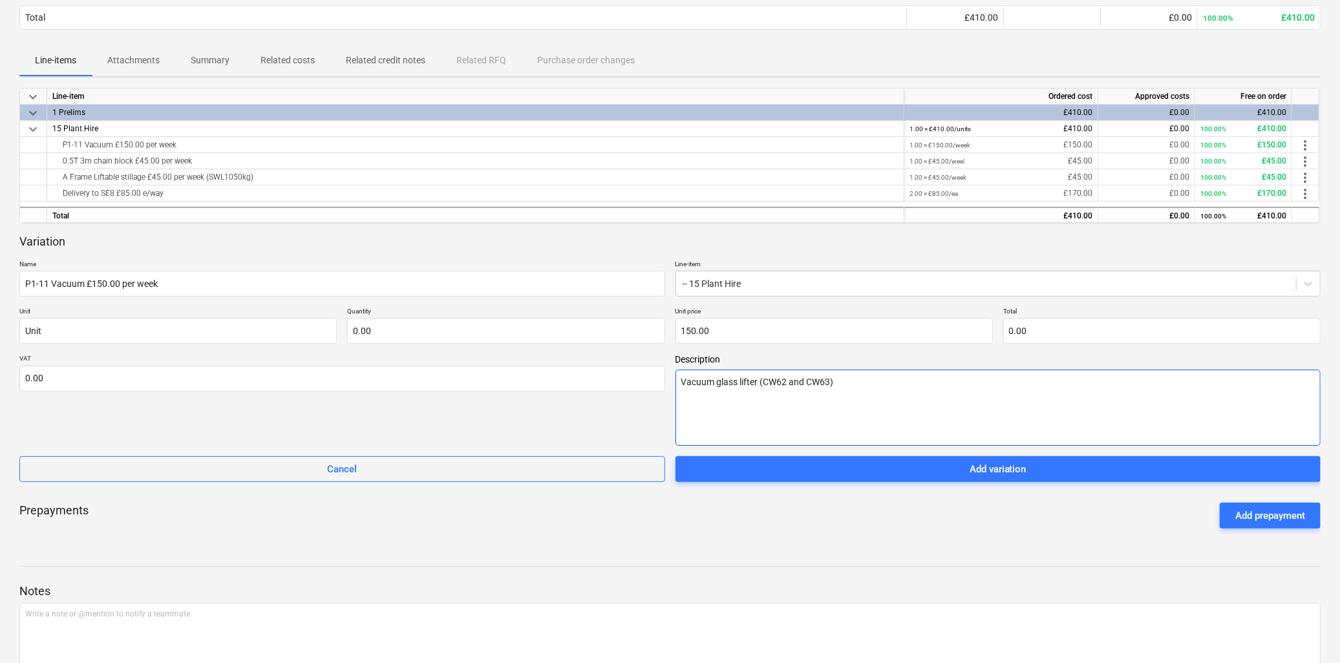
scroll to position [215, 0]
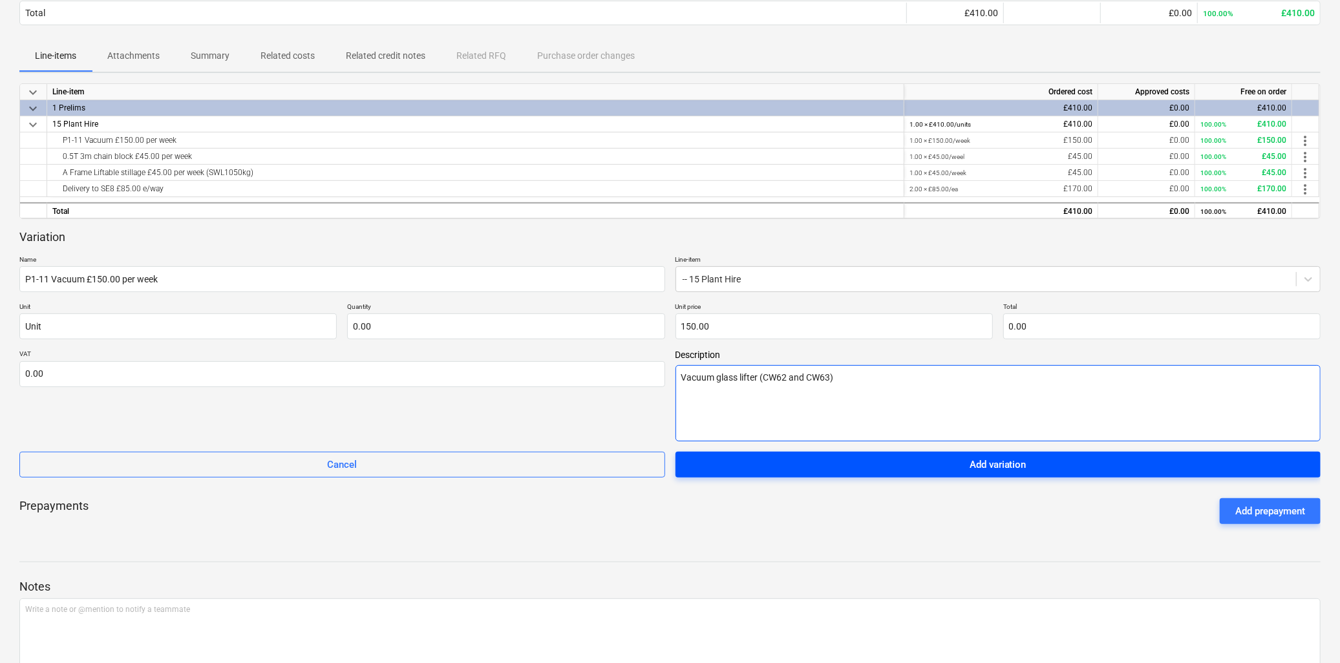
type textarea "Vacuum glass lifter (CW62 and CW63)"
click at [946, 468] on span "Add variation" at bounding box center [998, 464] width 615 height 17
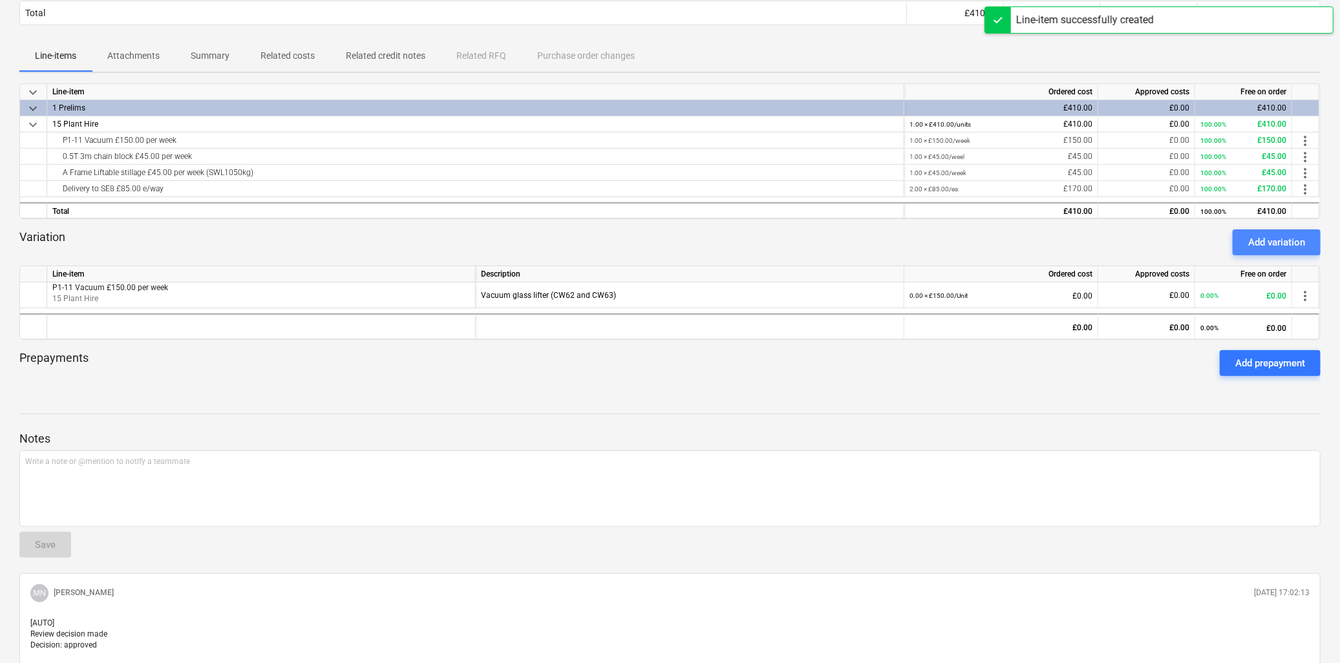
click at [1283, 247] on div "Add variation" at bounding box center [1276, 242] width 57 height 17
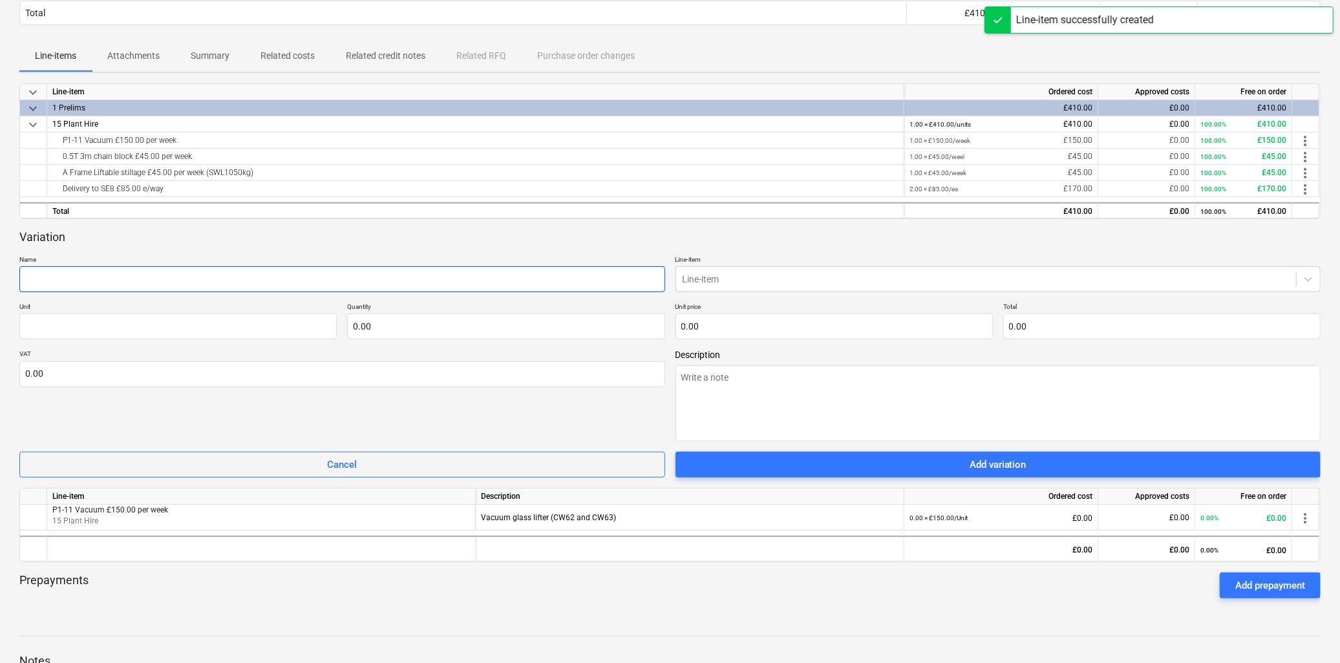
click at [195, 281] on input "text" at bounding box center [342, 279] width 646 height 26
type textarea "x"
type input "D"
type textarea "x"
type input "De"
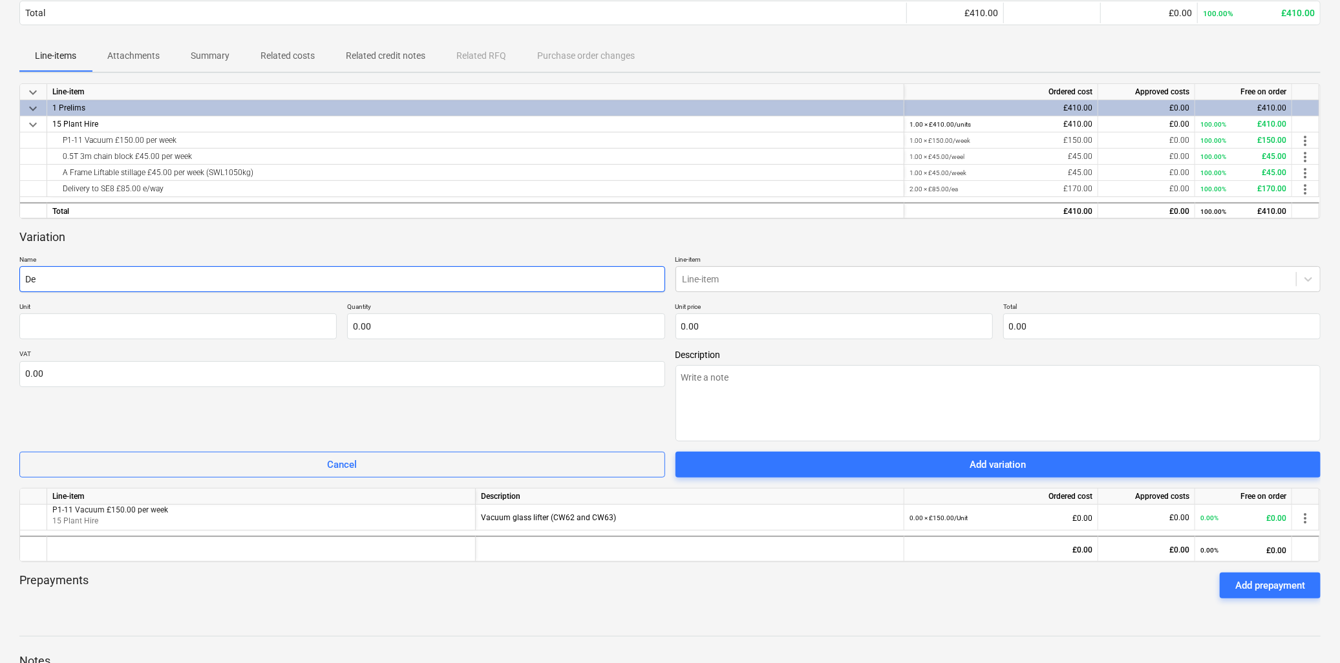
type textarea "x"
type input "Del"
type textarea "x"
type input "Deli"
type textarea "x"
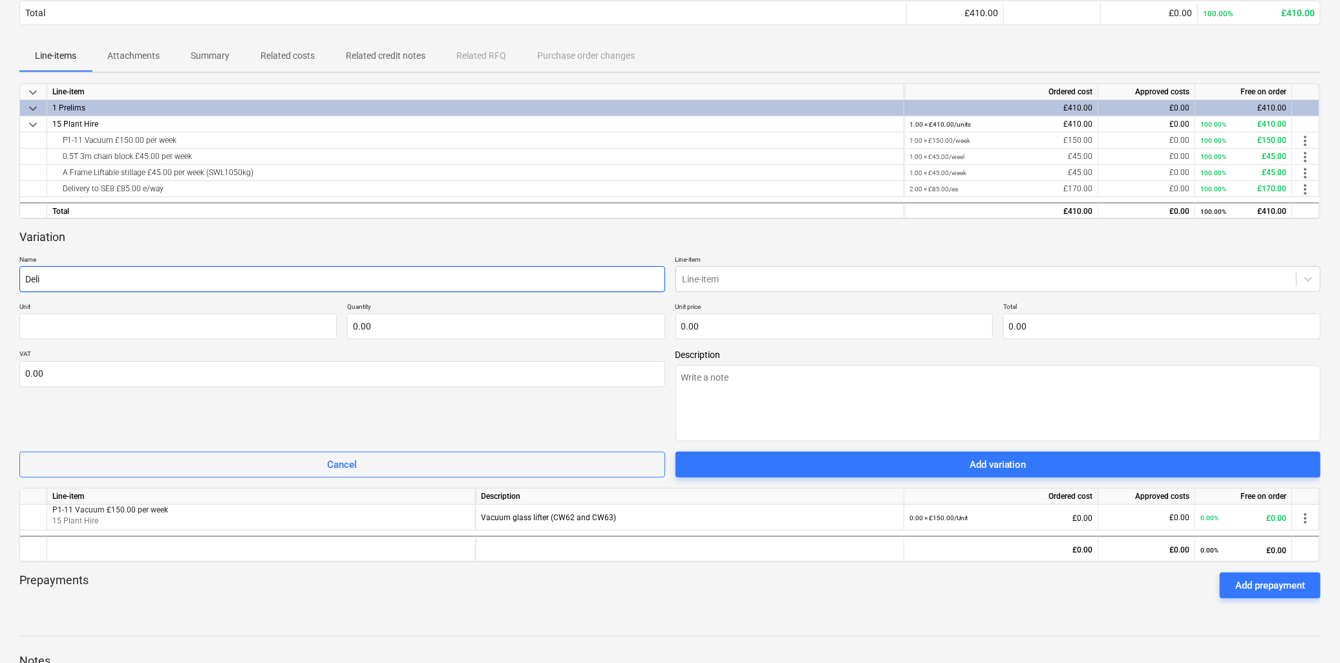
type input "Deliv"
type textarea "x"
type input "Delive"
type textarea "x"
type input "Deliver"
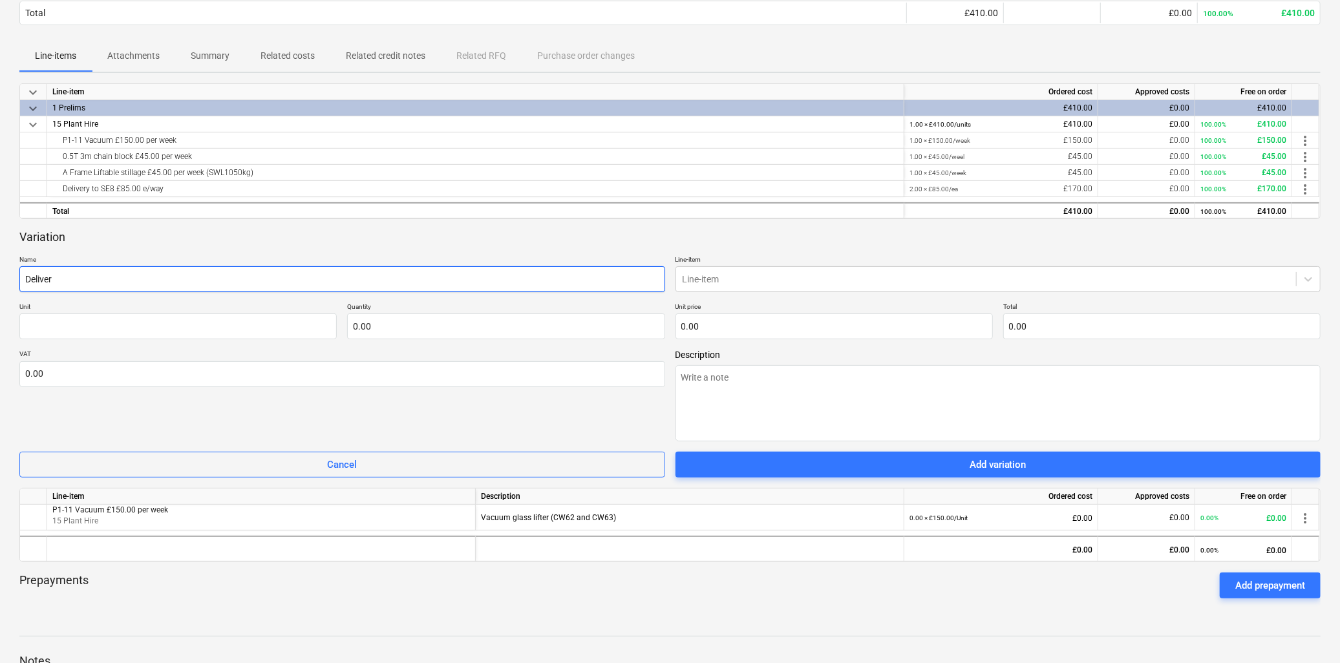
type textarea "x"
type input "Delivery"
type textarea "x"
type input "Delivery"
type textarea "x"
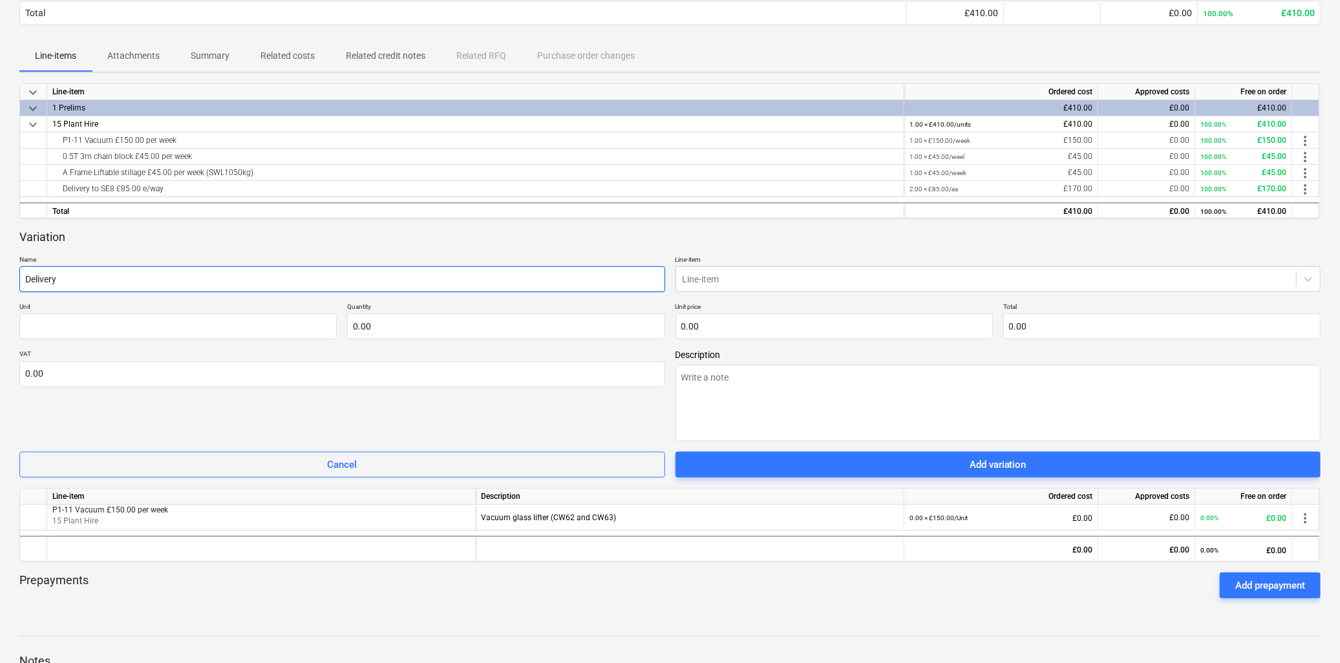
type input "Delivery t"
type textarea "x"
type input "Delivery to"
type textarea "x"
type input "Delivery to"
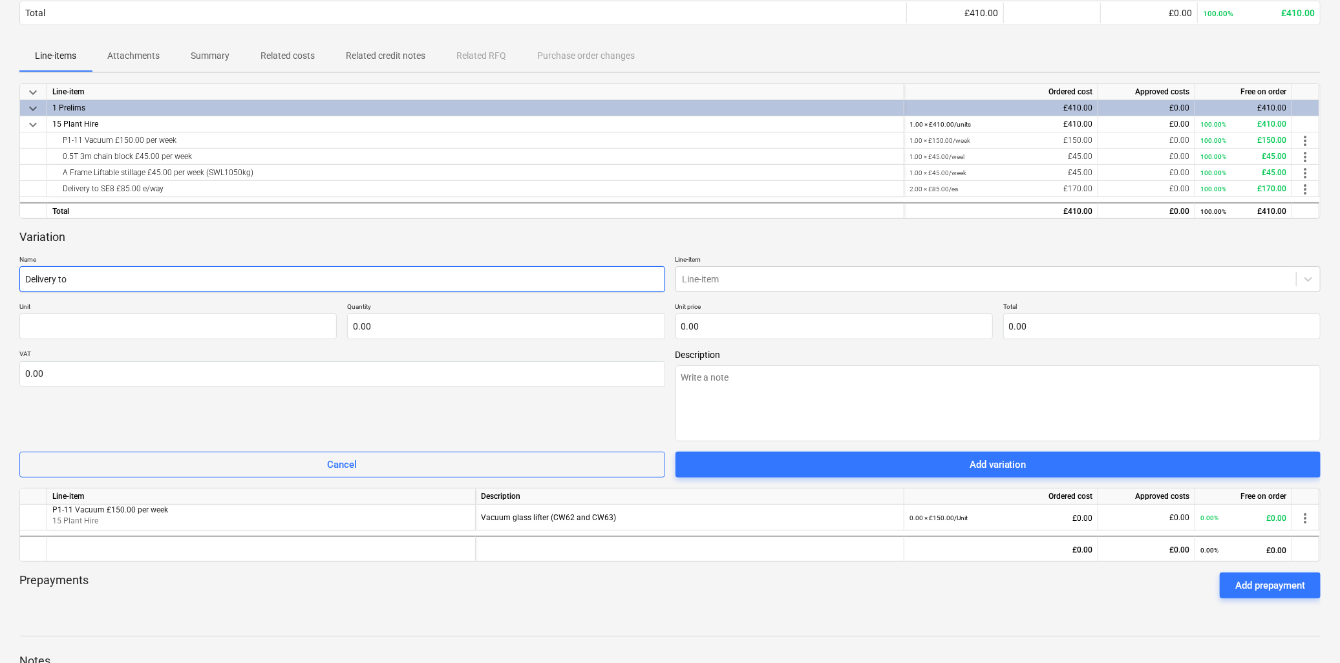
type textarea "x"
type input "Delivery to S"
type textarea "x"
type input "Delivery to SE"
type textarea "x"
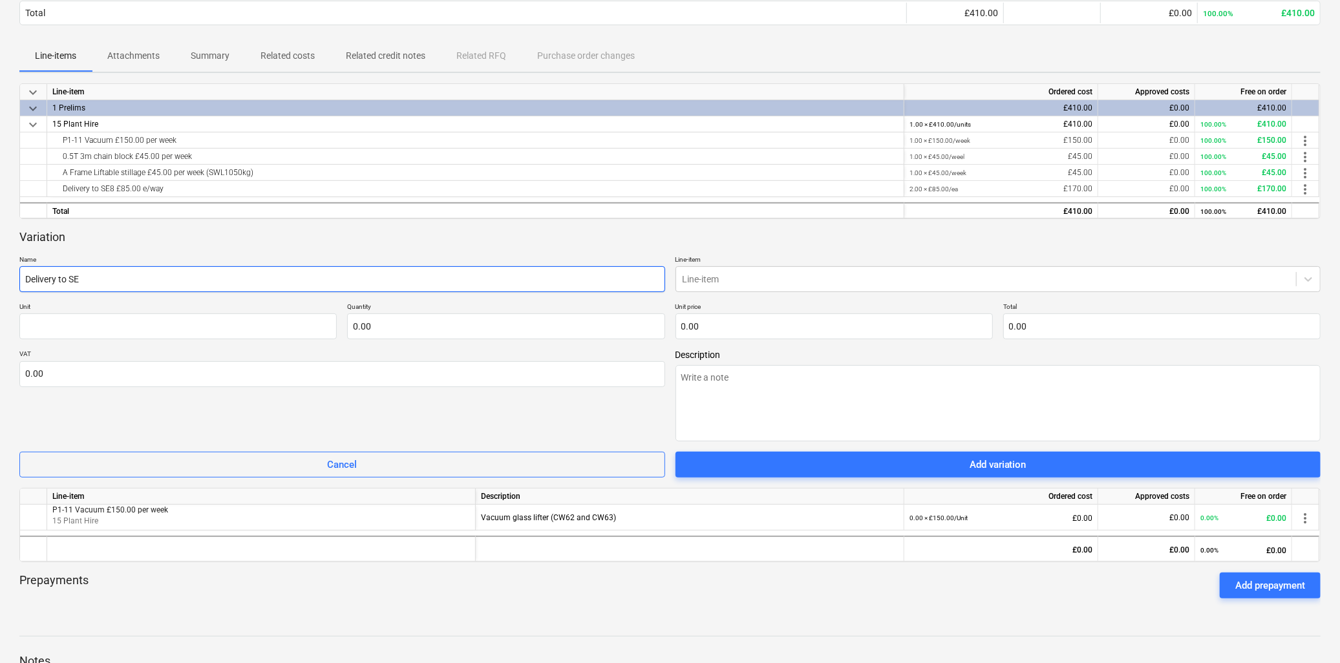
type input "Delivery to SE8"
type textarea "x"
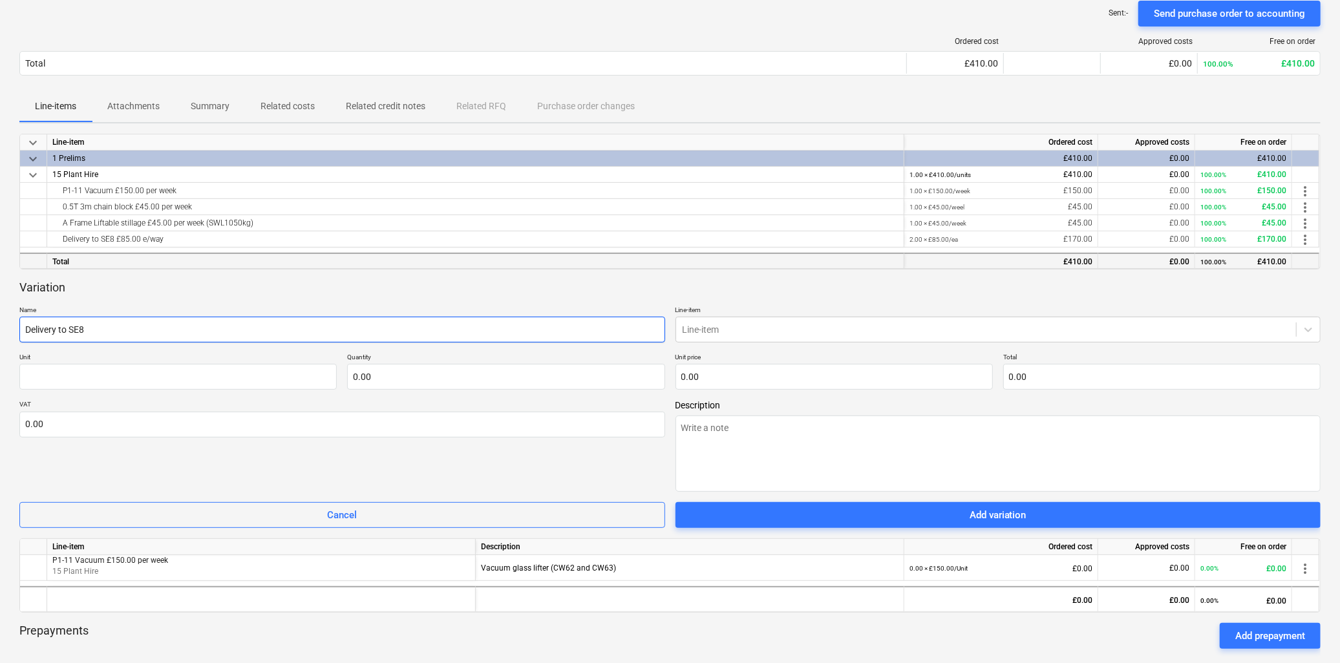
scroll to position [144, 0]
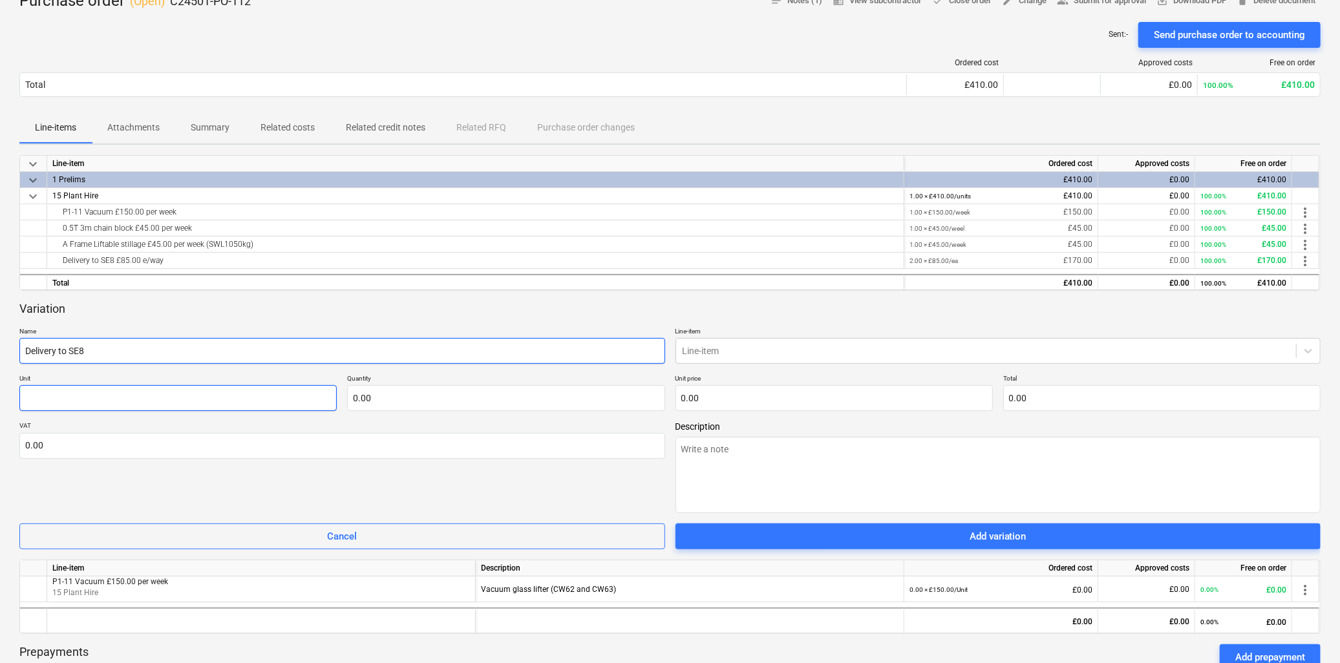
type input "Delivery to SE8"
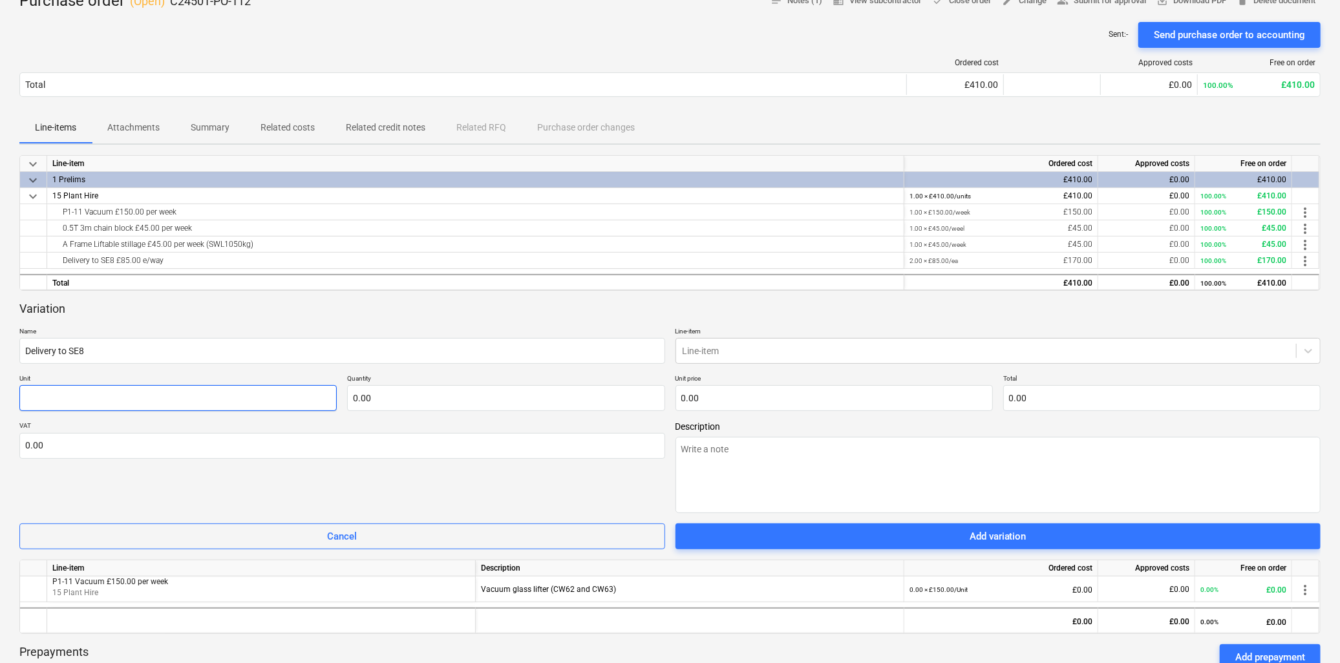
click at [93, 396] on input "text" at bounding box center [177, 398] width 317 height 26
type textarea "x"
type input "U"
type textarea "x"
type input "Un"
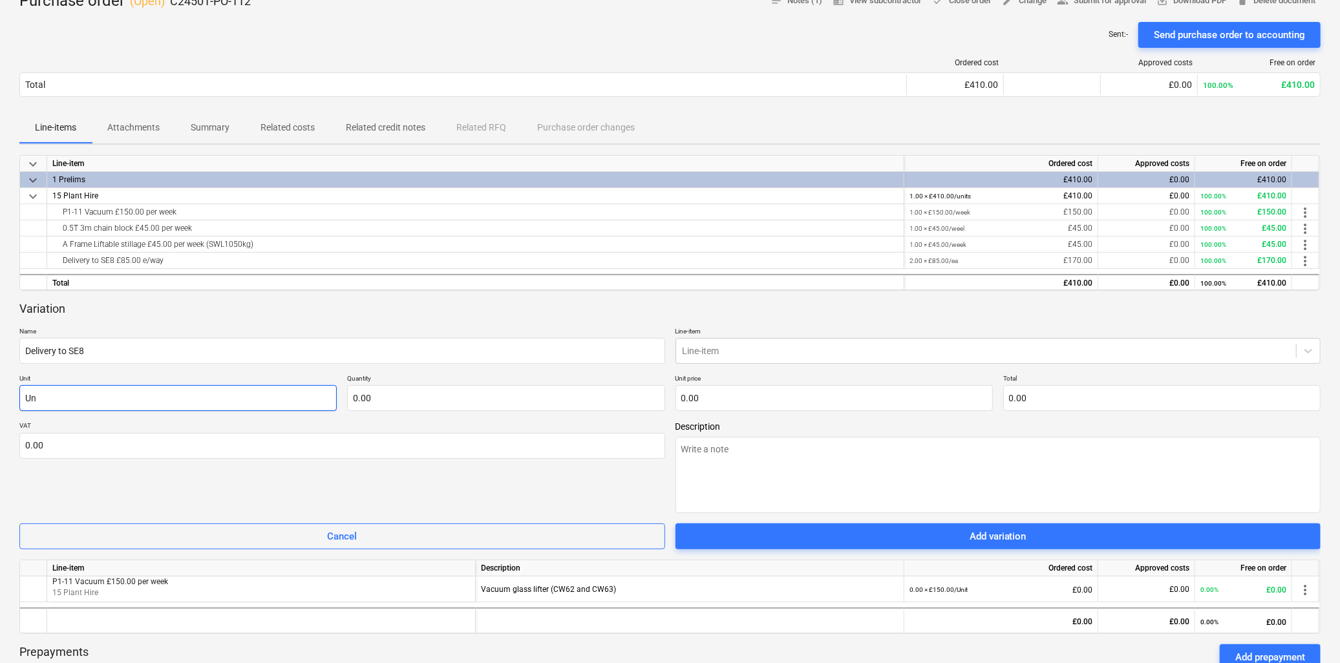
type textarea "x"
type input "Uni"
type textarea "x"
type input "Unit"
click at [372, 392] on input "text" at bounding box center [505, 398] width 317 height 26
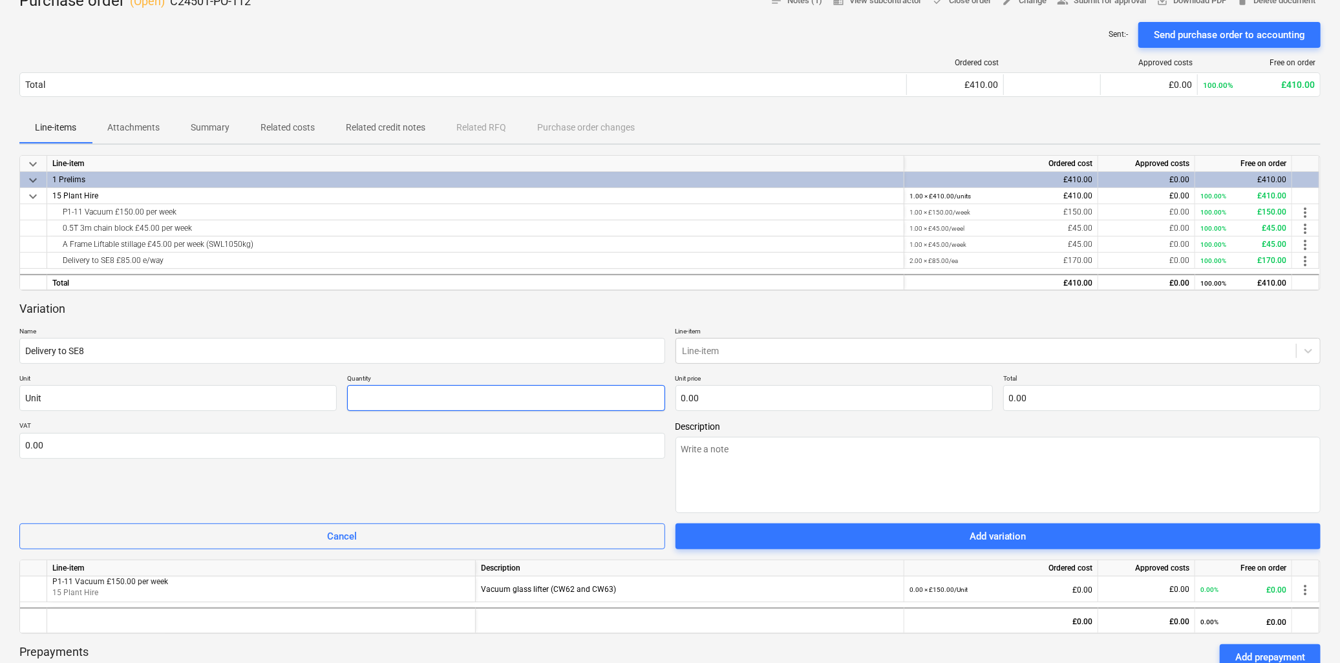
type textarea "x"
type input "2.00"
click at [742, 398] on input "text" at bounding box center [834, 398] width 317 height 26
type textarea "x"
type input "8"
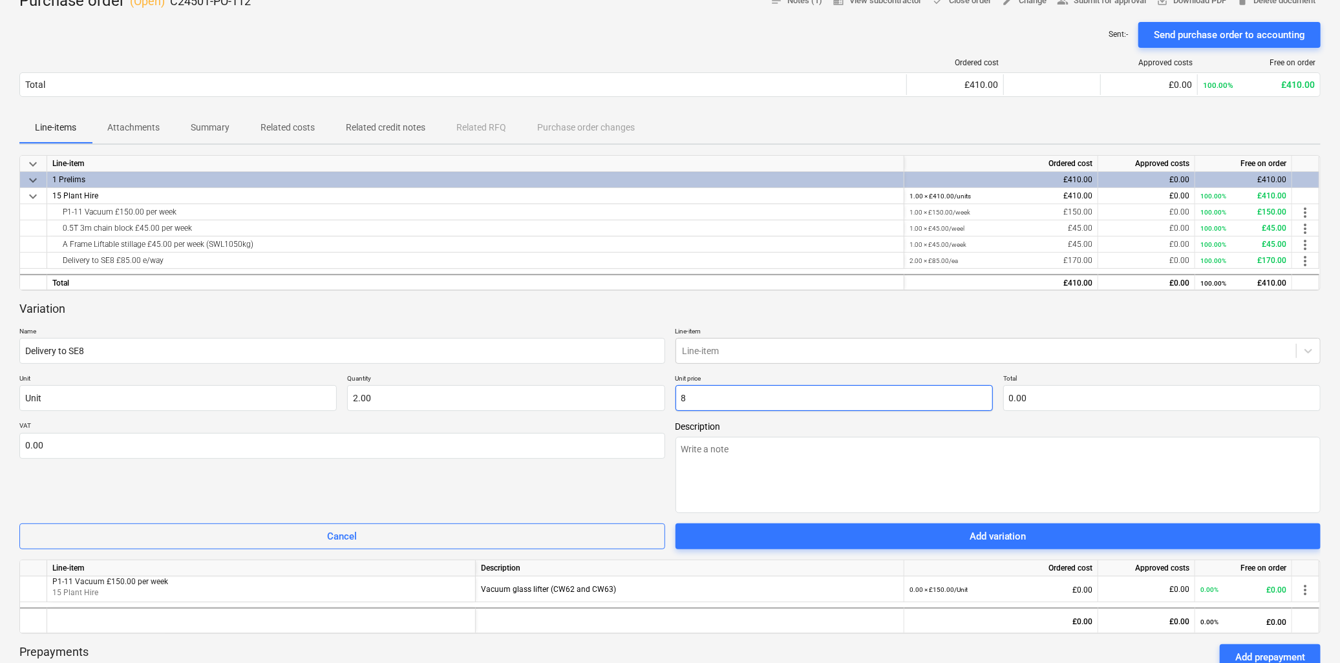
type input "16.00"
type textarea "x"
type input "85"
type input "170.00"
type input "85.00"
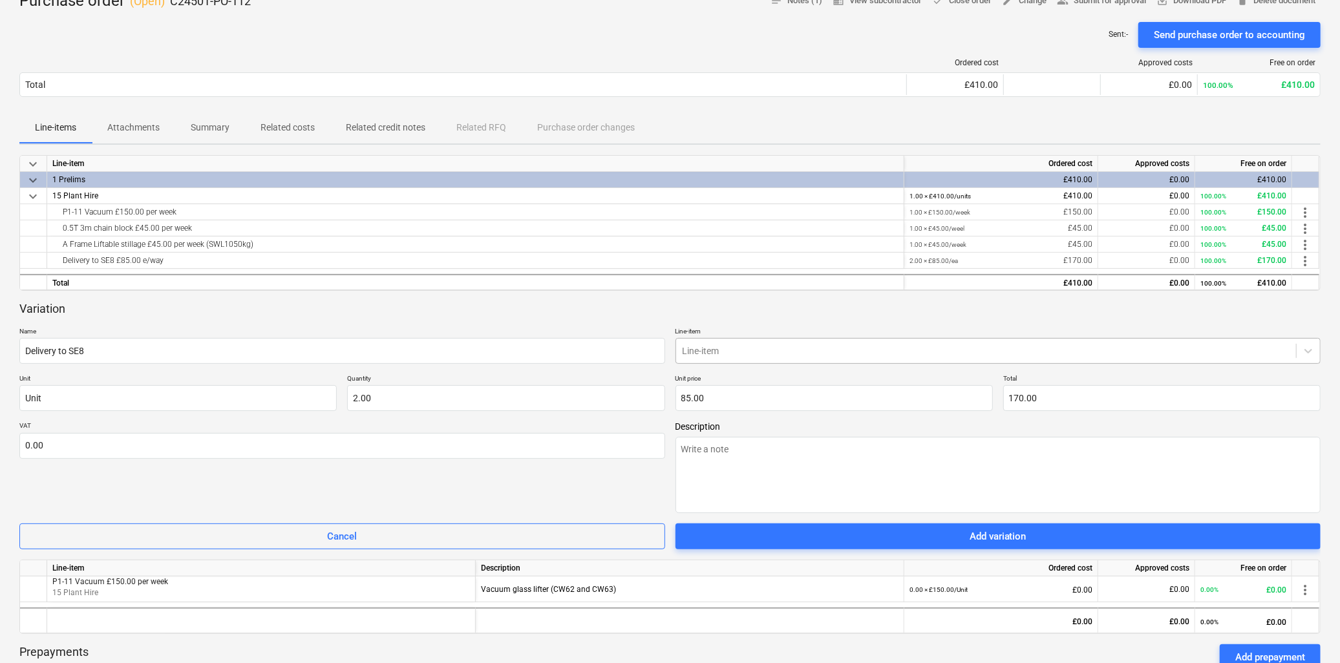
click at [758, 354] on div at bounding box center [987, 351] width 608 height 13
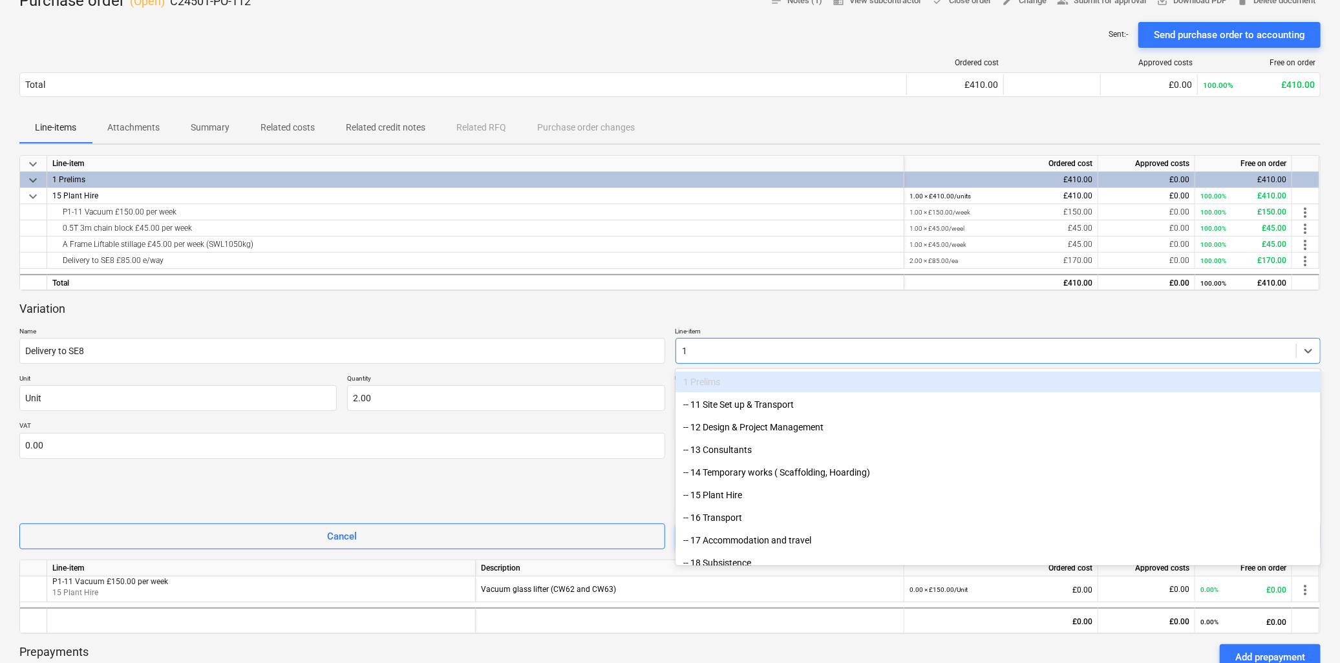
type input "15"
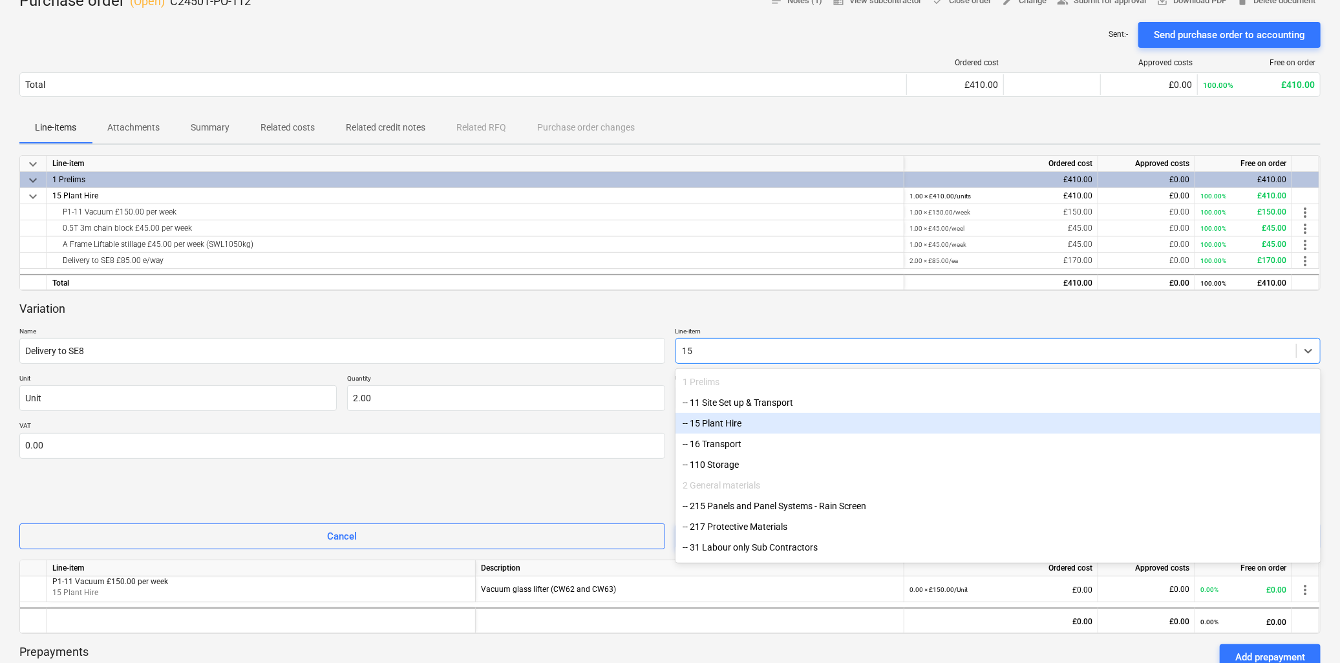
click at [748, 425] on div "-- 15 Plant Hire" at bounding box center [999, 423] width 646 height 21
type textarea "x"
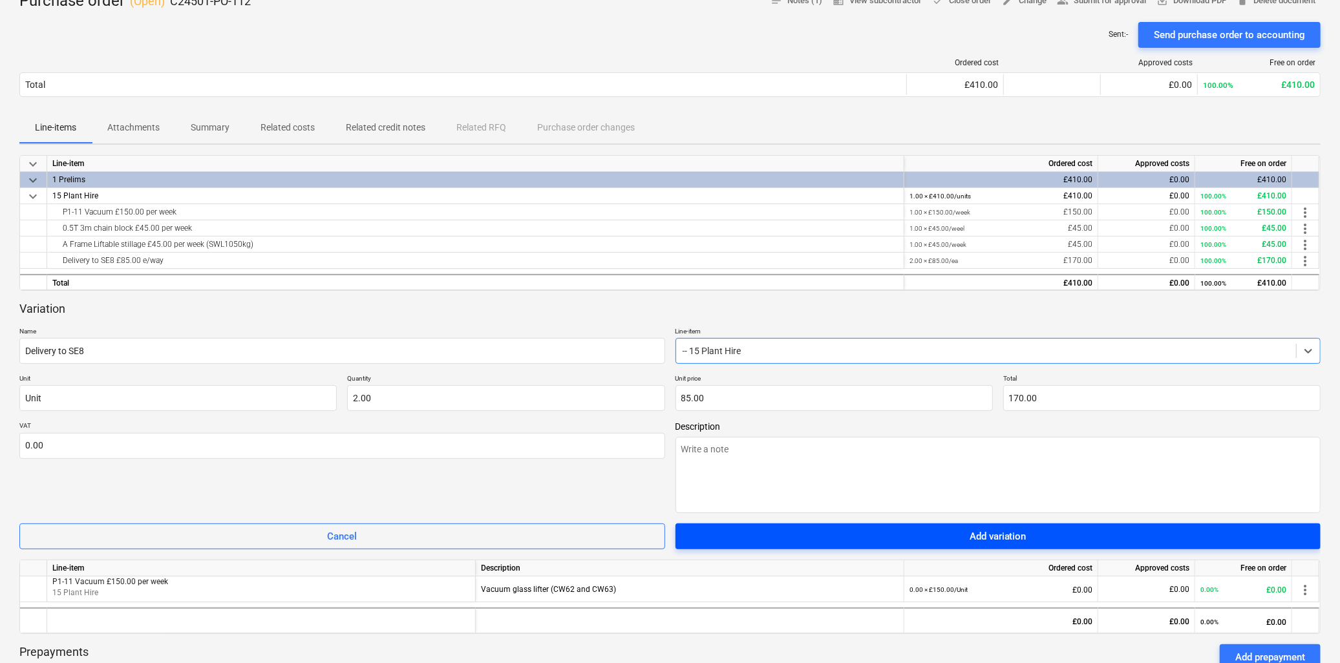
click at [1004, 538] on div "Add variation" at bounding box center [998, 536] width 57 height 17
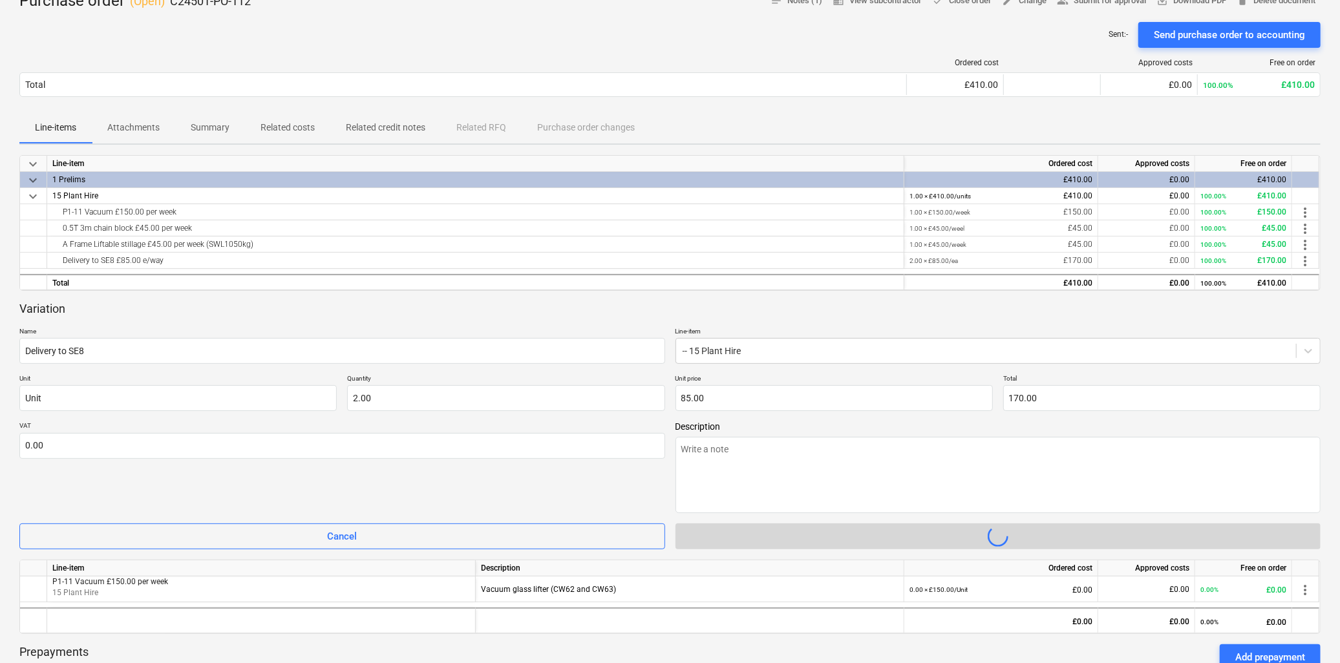
type textarea "x"
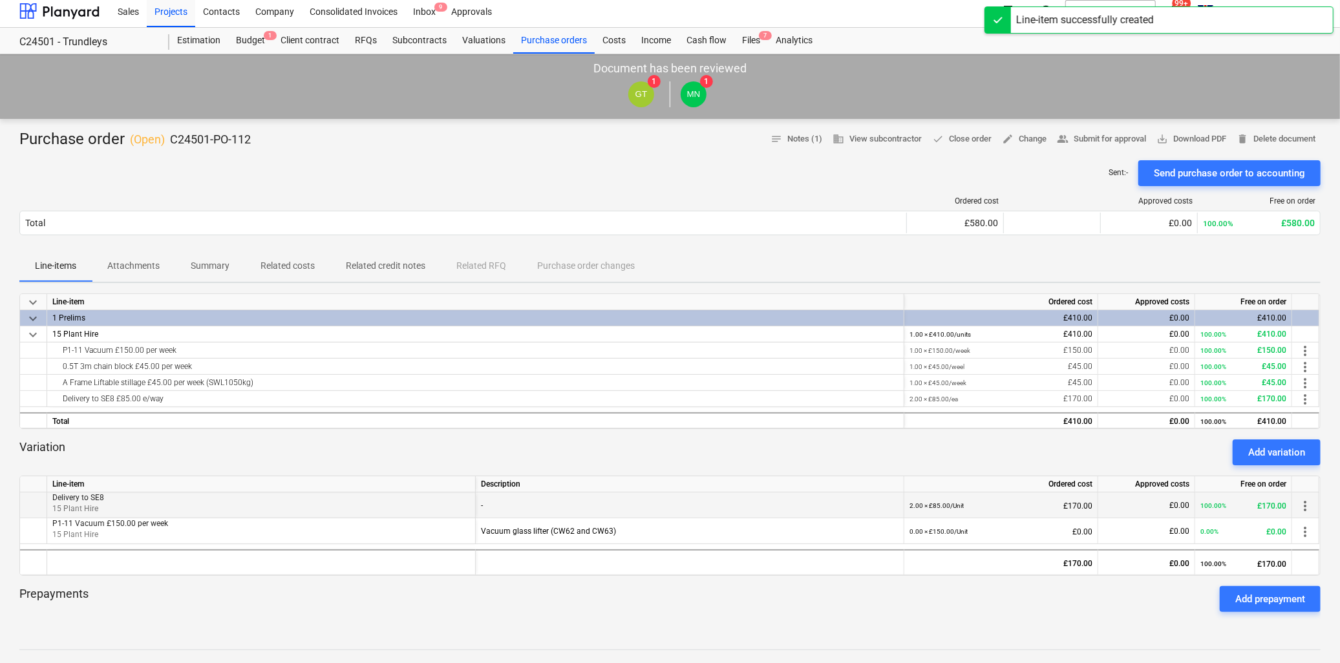
scroll to position [0, 0]
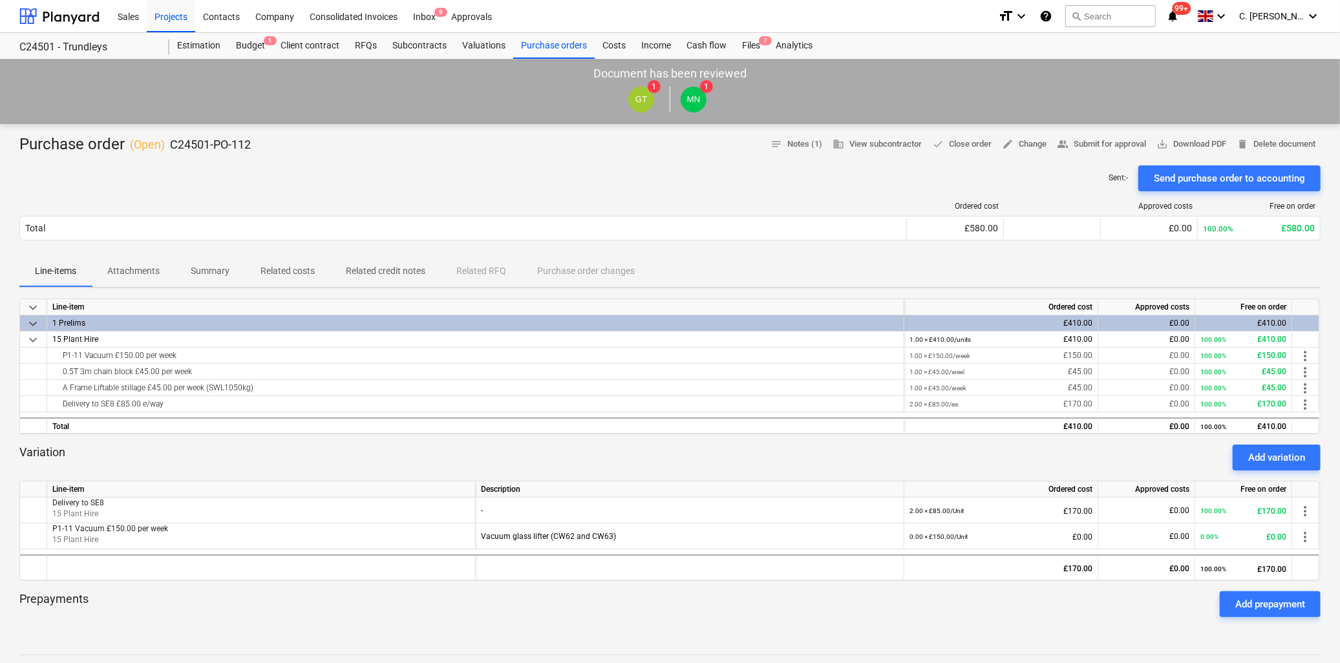
click at [204, 270] on p "Summary" at bounding box center [210, 271] width 39 height 14
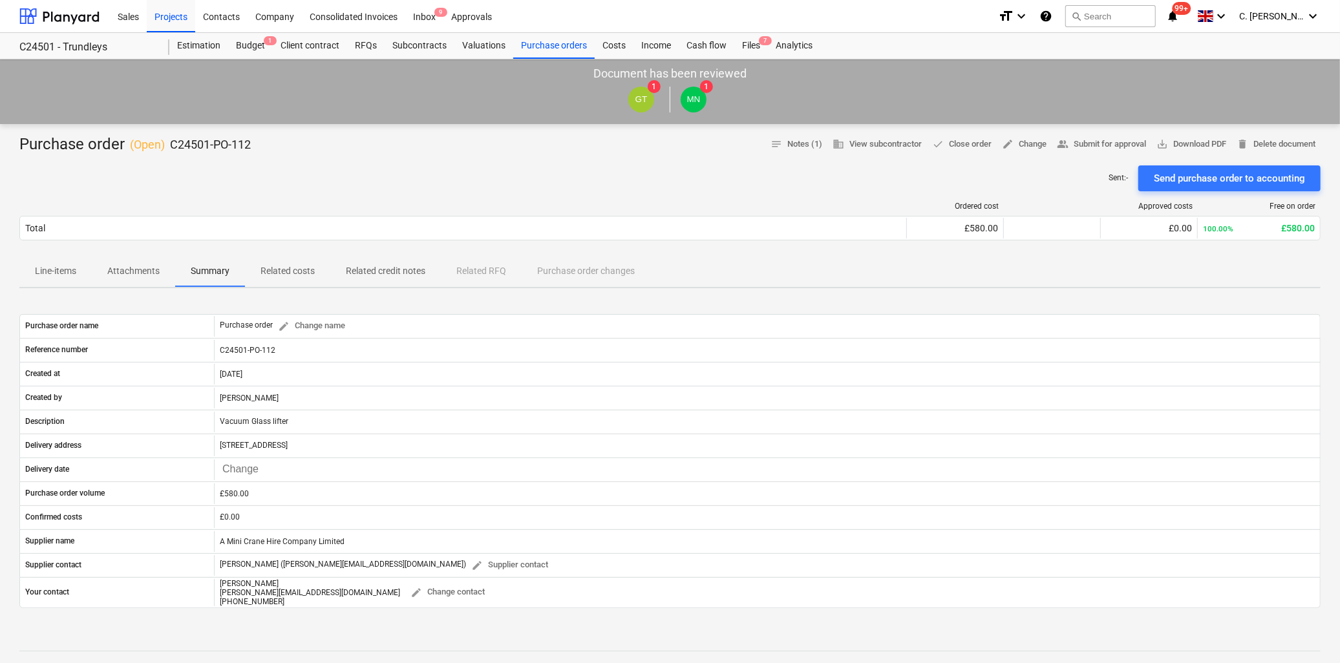
click at [296, 267] on p "Related costs" at bounding box center [288, 271] width 54 height 14
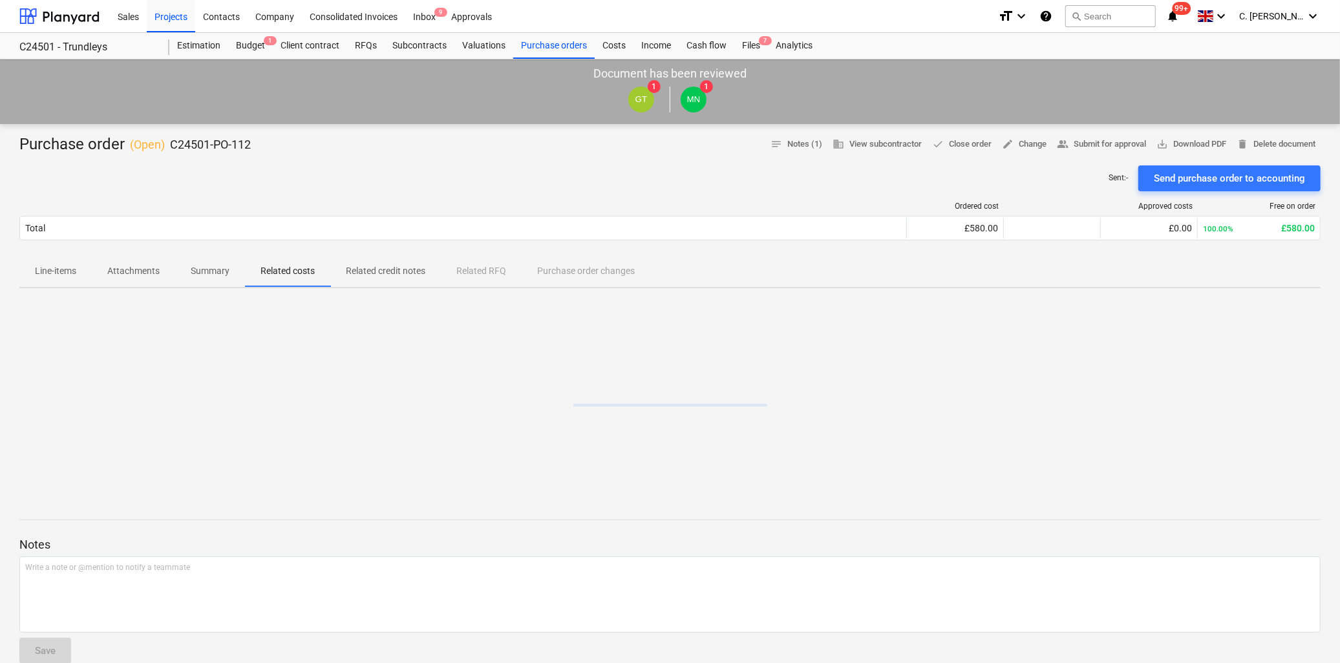
click at [144, 273] on p "Attachments" at bounding box center [133, 271] width 52 height 14
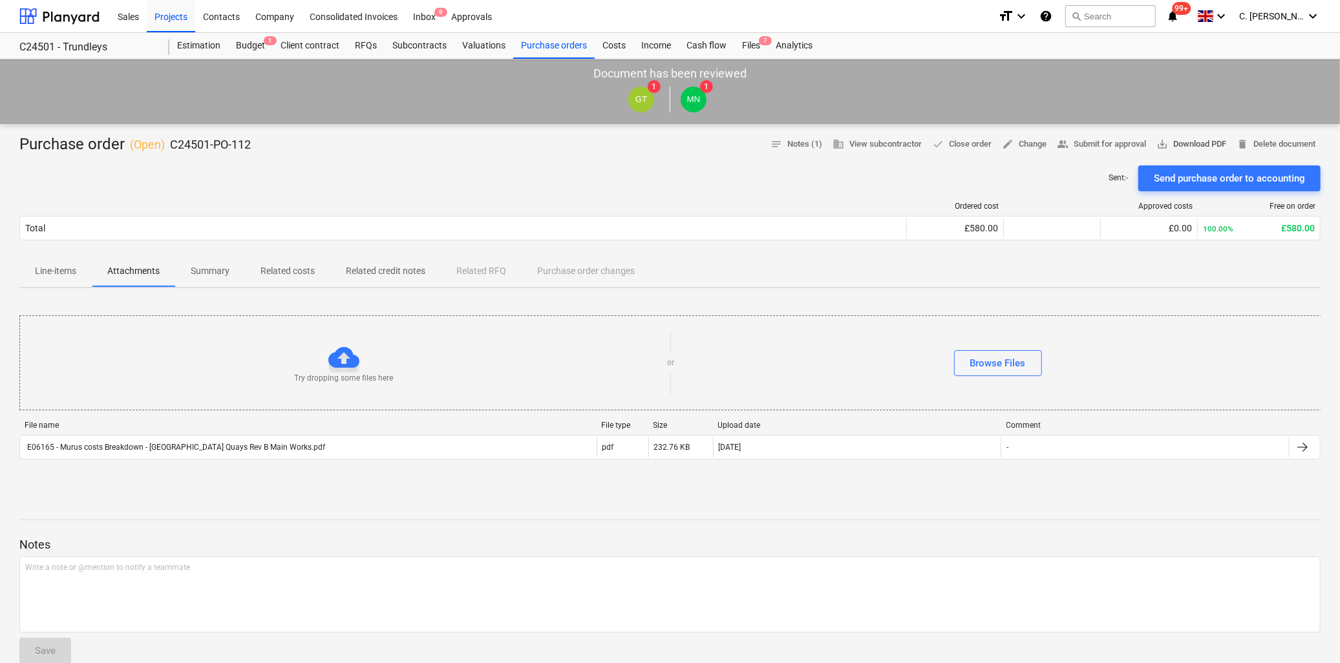
click at [1202, 145] on span "save_alt Download PDF" at bounding box center [1192, 144] width 70 height 15
